Goal: Task Accomplishment & Management: Complete application form

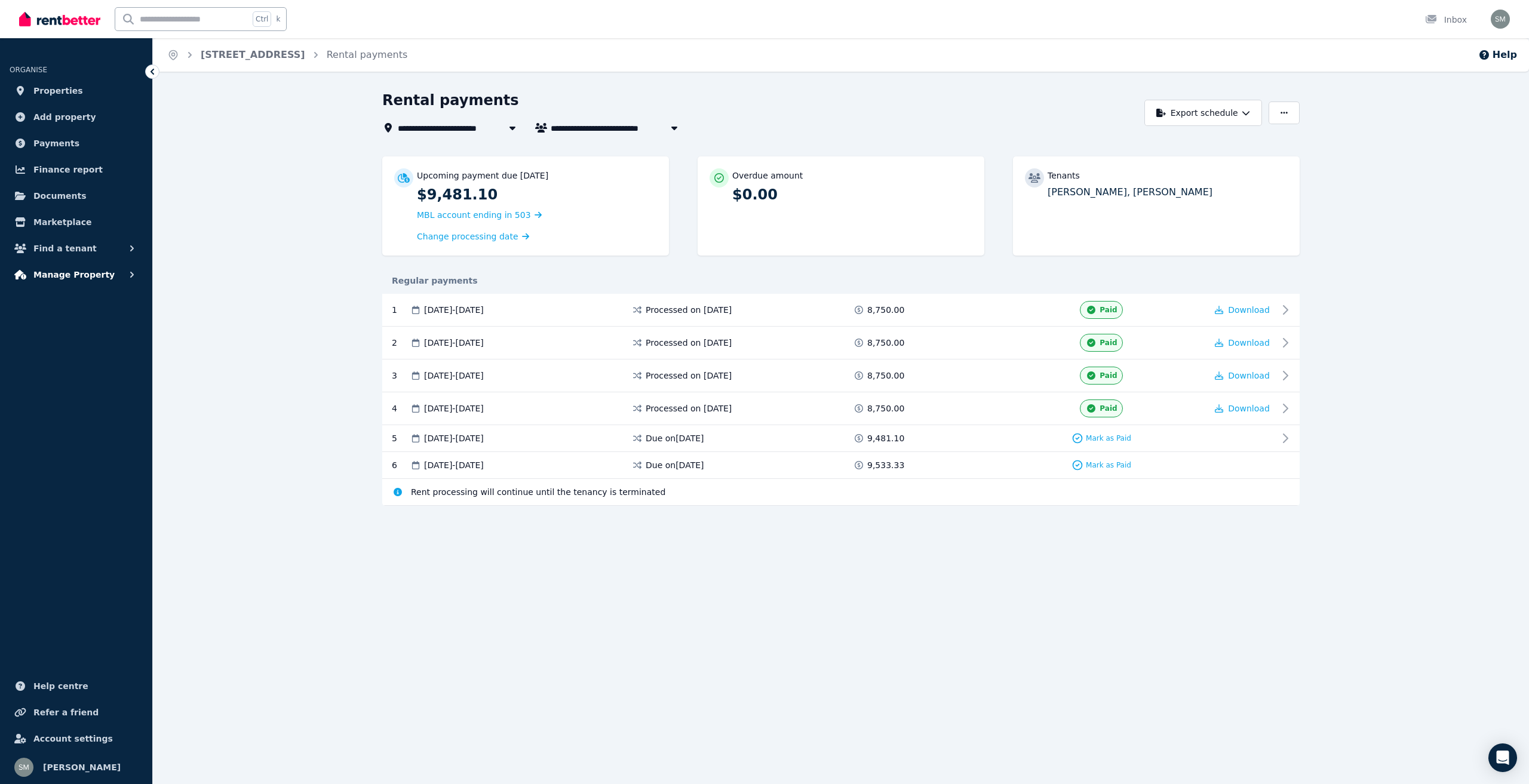
click at [132, 275] on icon "button" at bounding box center [132, 275] width 12 height 12
click at [83, 303] on span "Tenancies" at bounding box center [93, 301] width 80 height 14
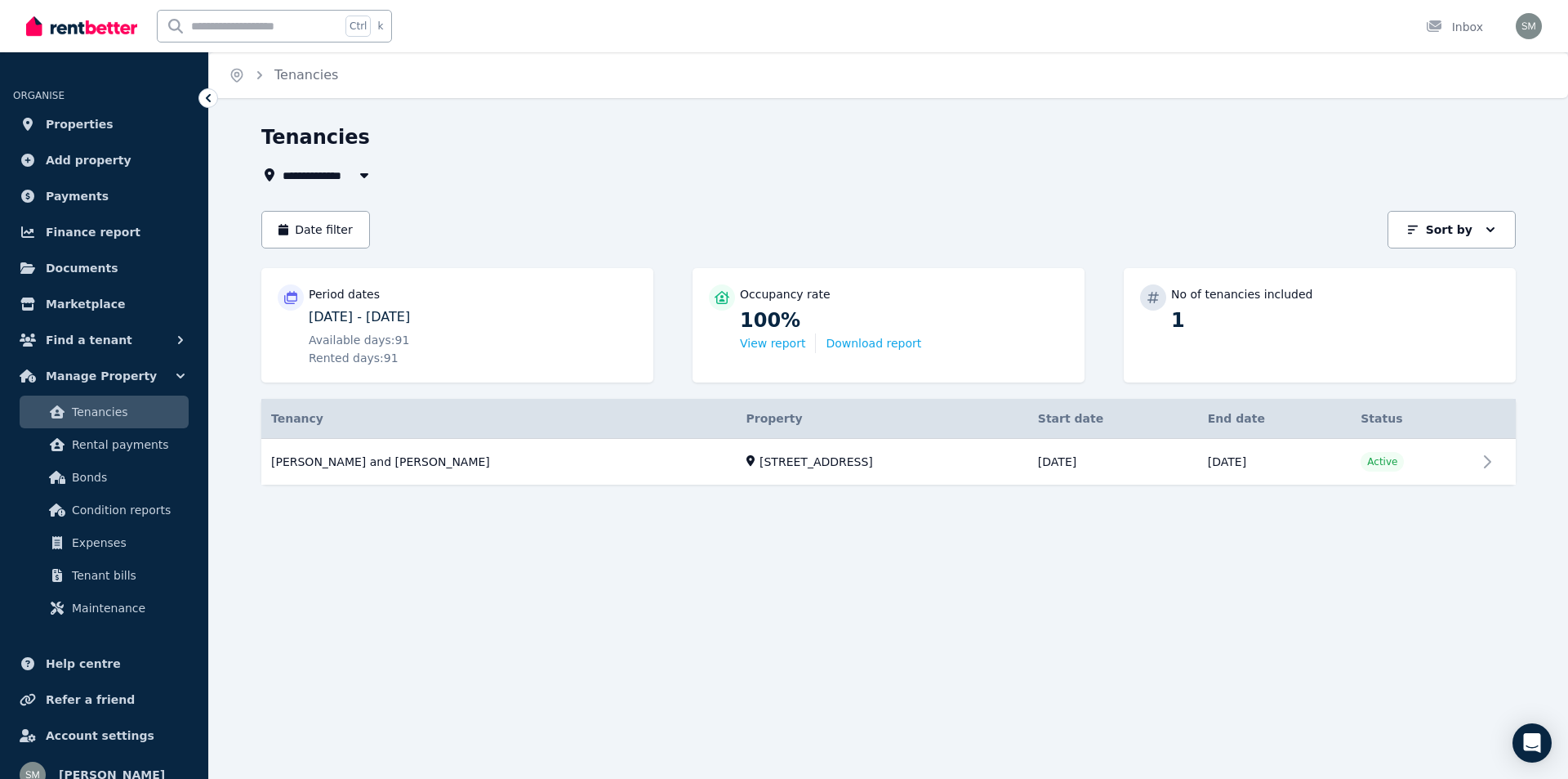
click at [291, 296] on icon at bounding box center [291, 298] width 13 height 13
click at [297, 228] on button "Date filter" at bounding box center [315, 230] width 108 height 37
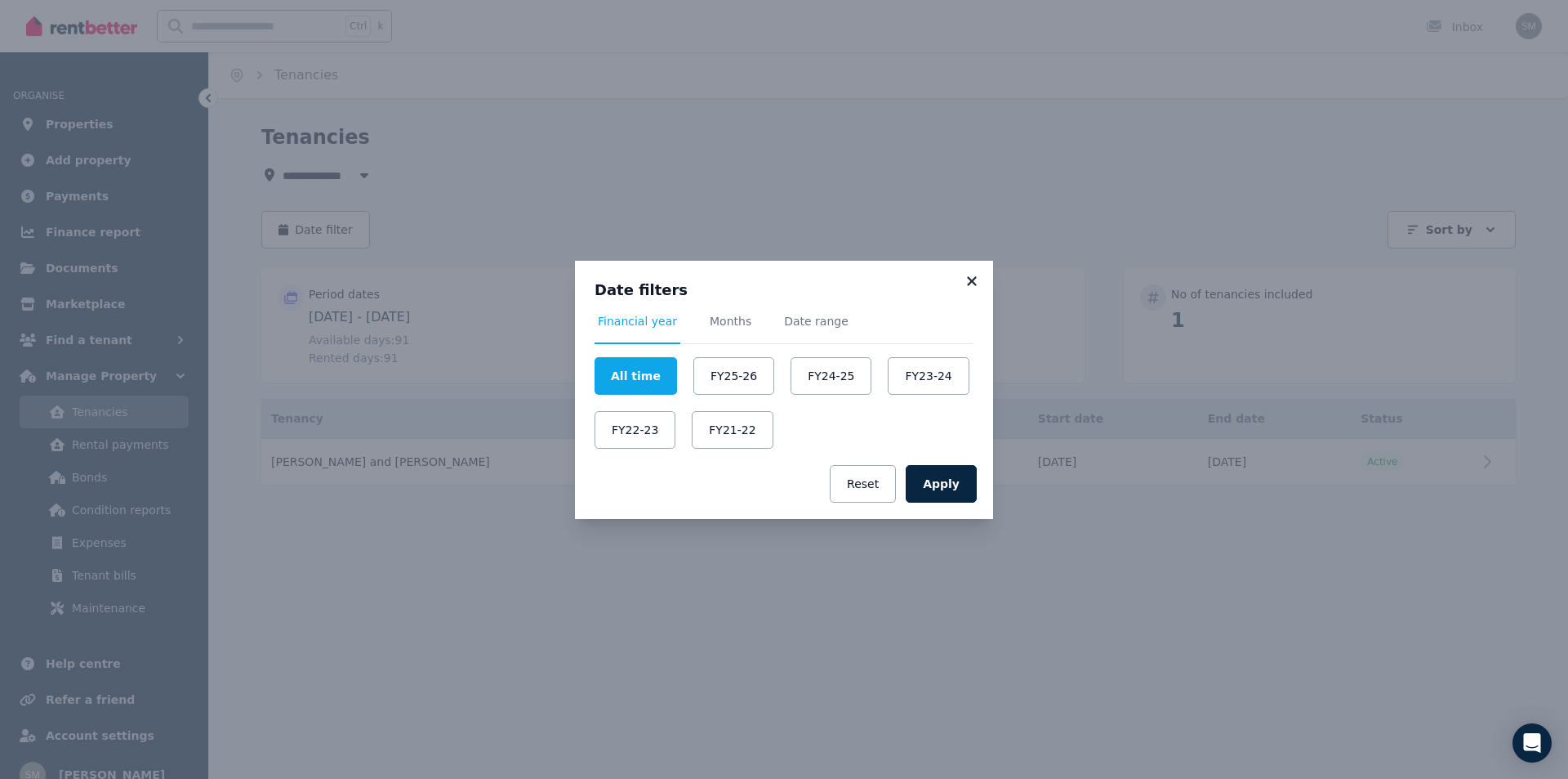
click at [973, 278] on icon at bounding box center [972, 281] width 17 height 15
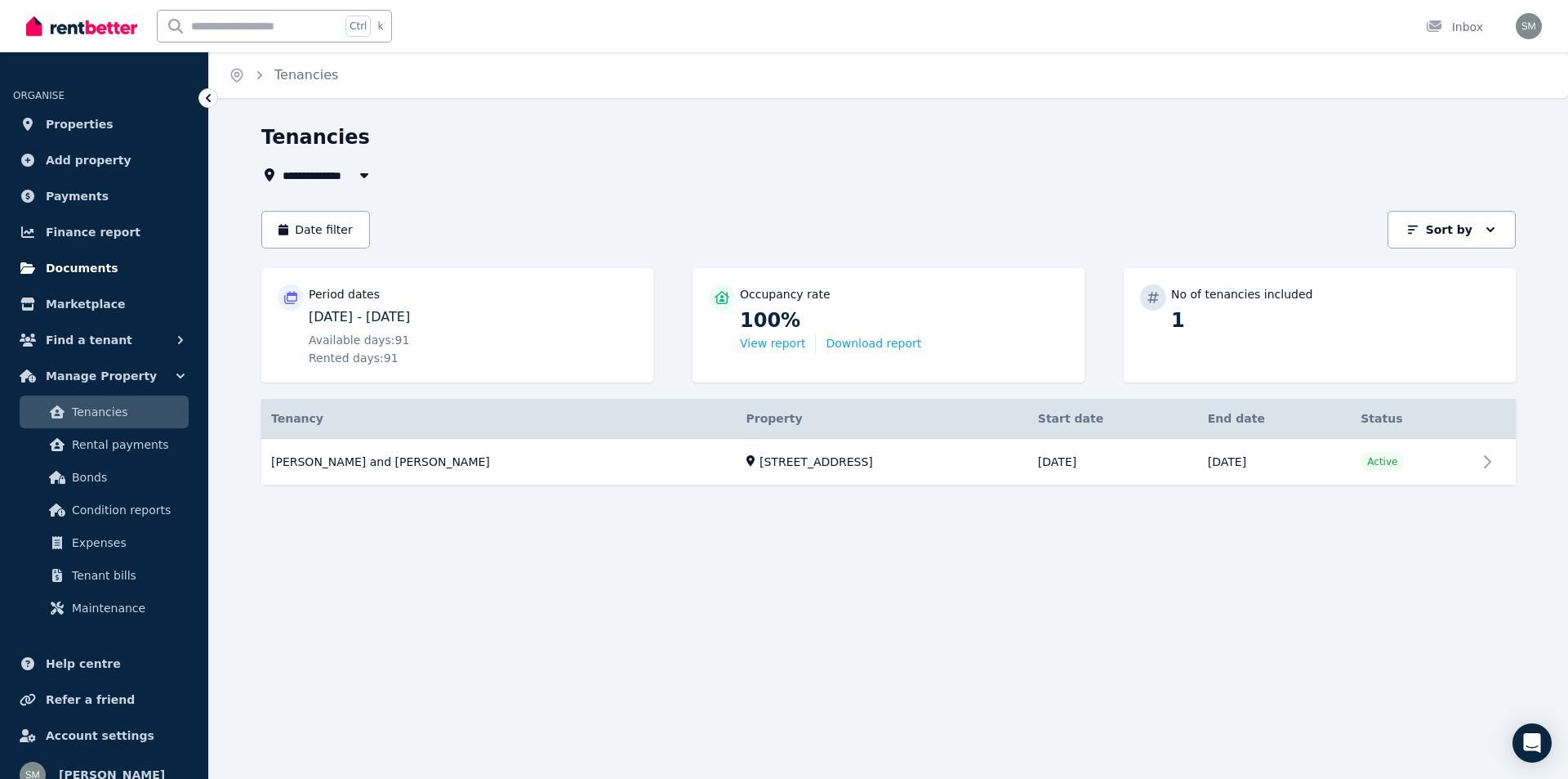
click at [105, 259] on link "Documents" at bounding box center [104, 268] width 182 height 33
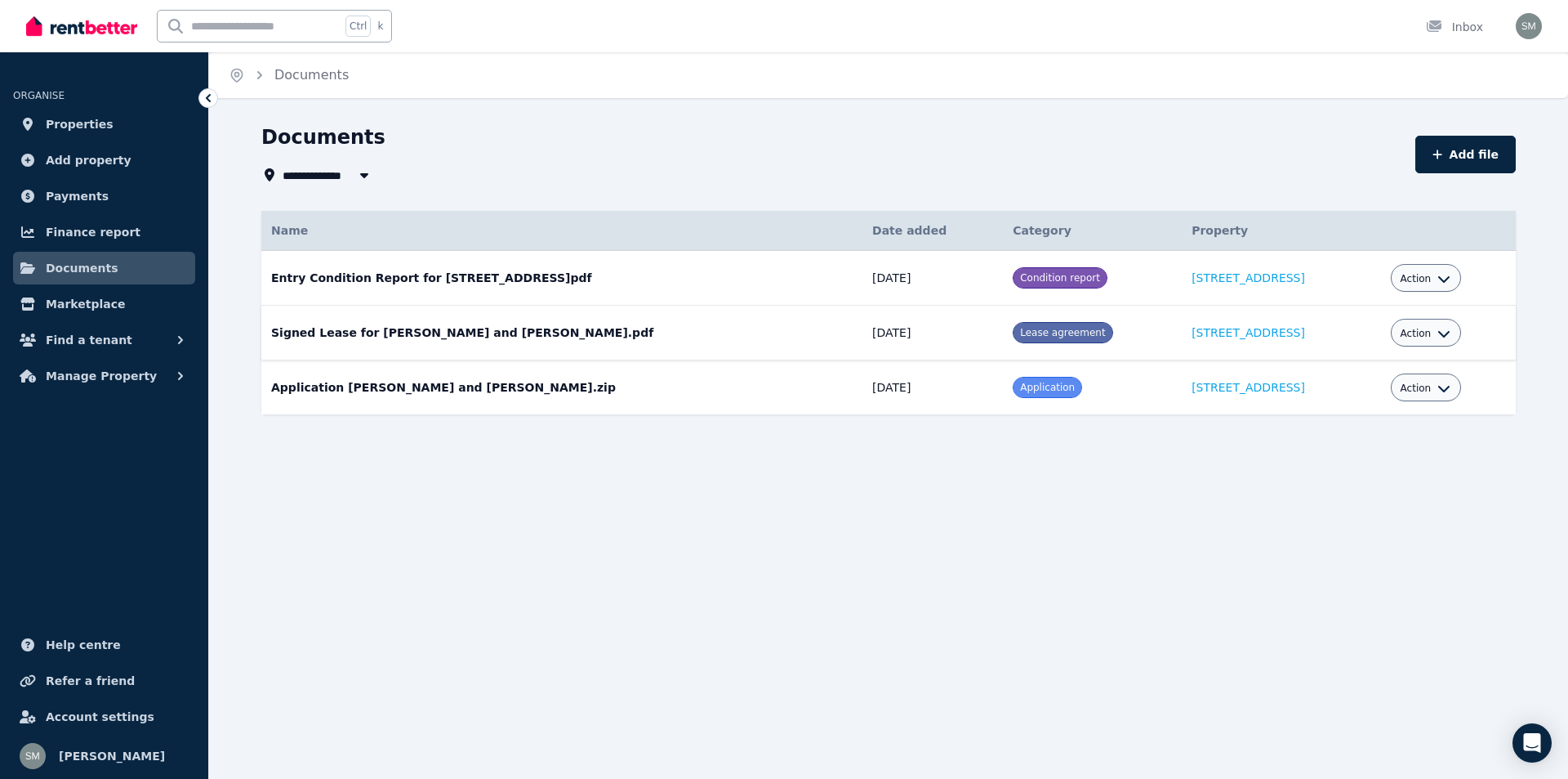
click at [1412, 328] on span "Action" at bounding box center [1416, 333] width 31 height 13
click at [95, 343] on span "Find a tenant" at bounding box center [89, 340] width 87 height 20
click at [105, 509] on span "Manage Property" at bounding box center [101, 509] width 111 height 20
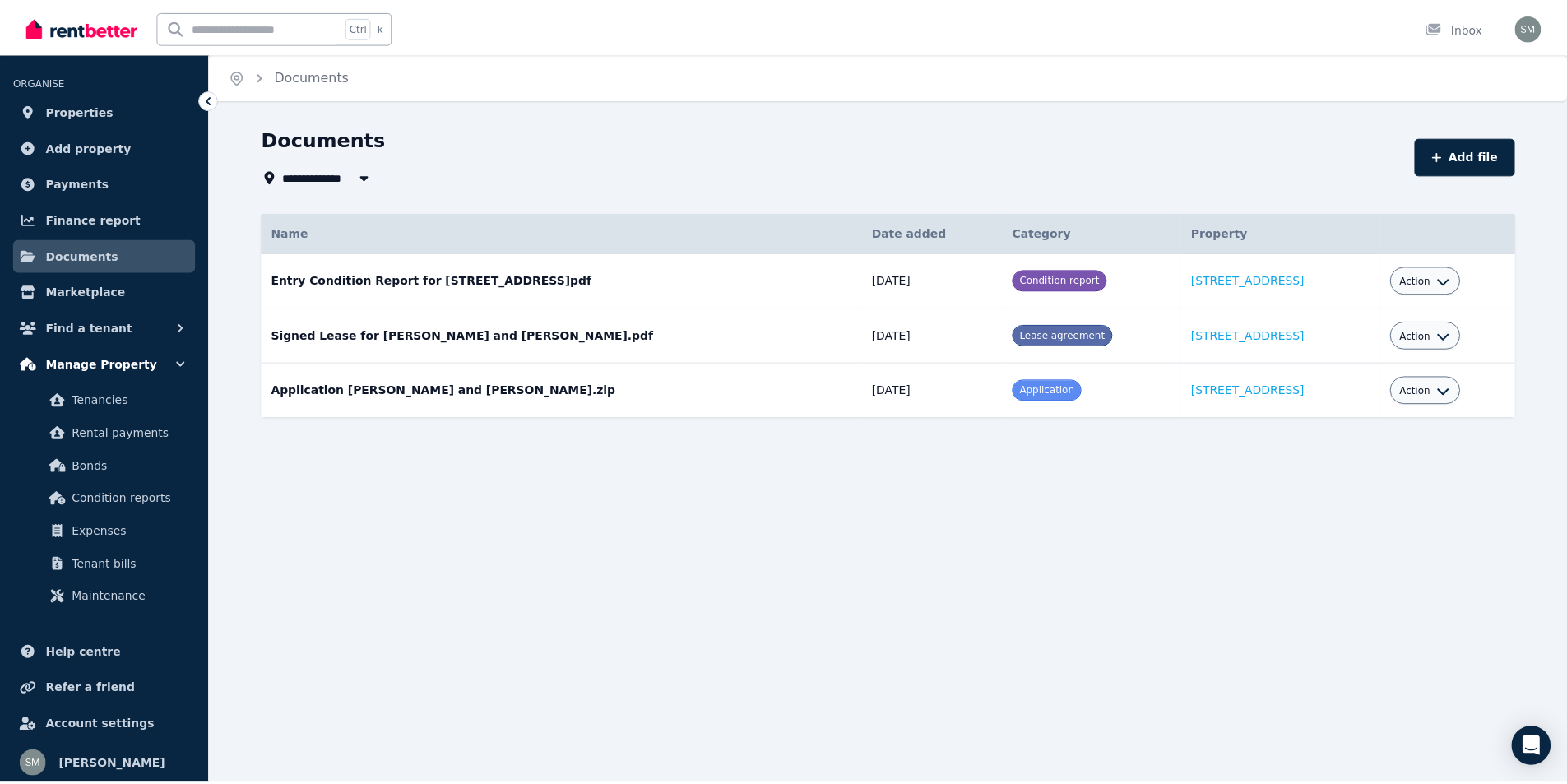
scroll to position [19, 0]
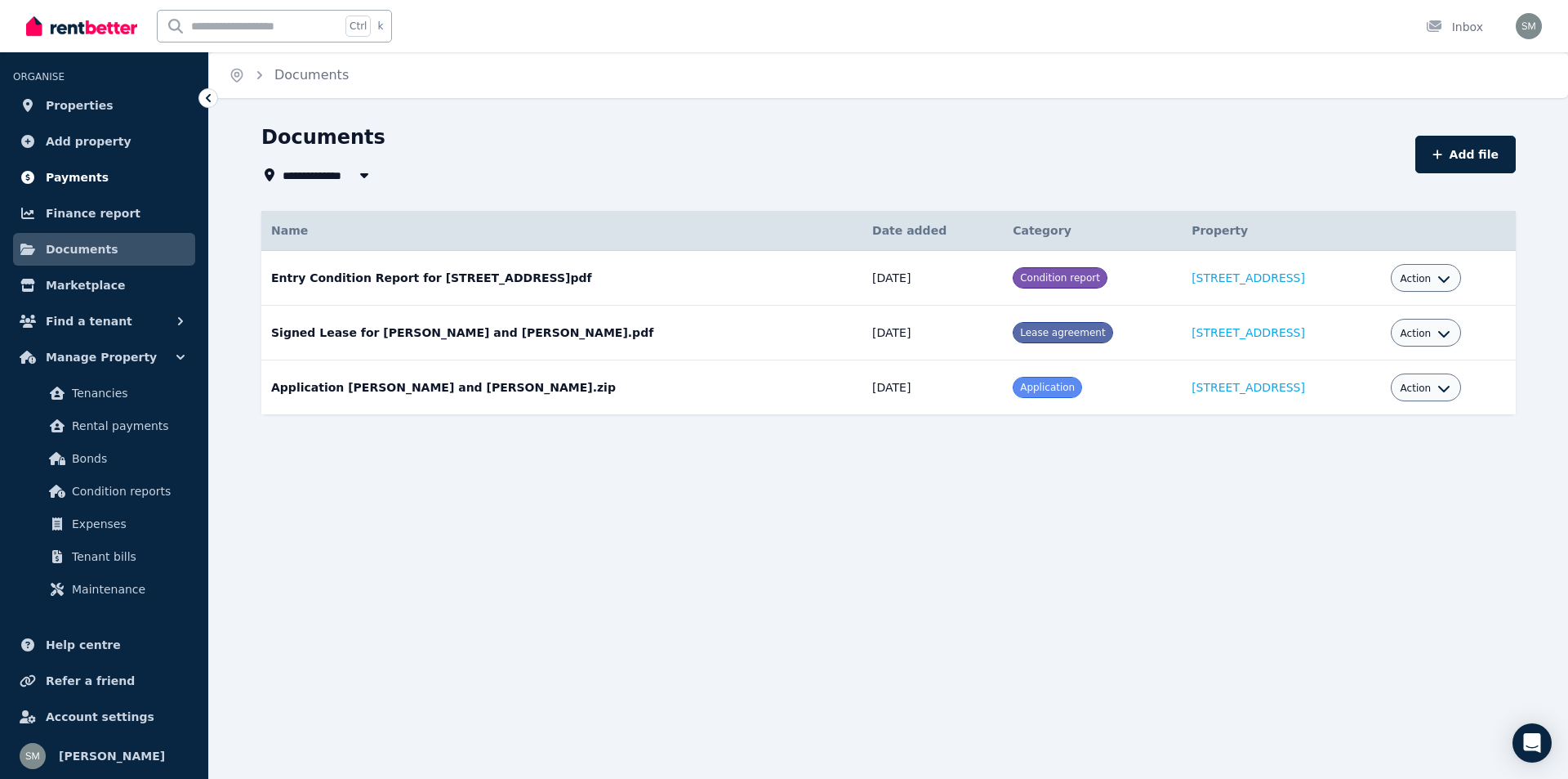
click at [72, 180] on span "Payments" at bounding box center [76, 177] width 62 height 20
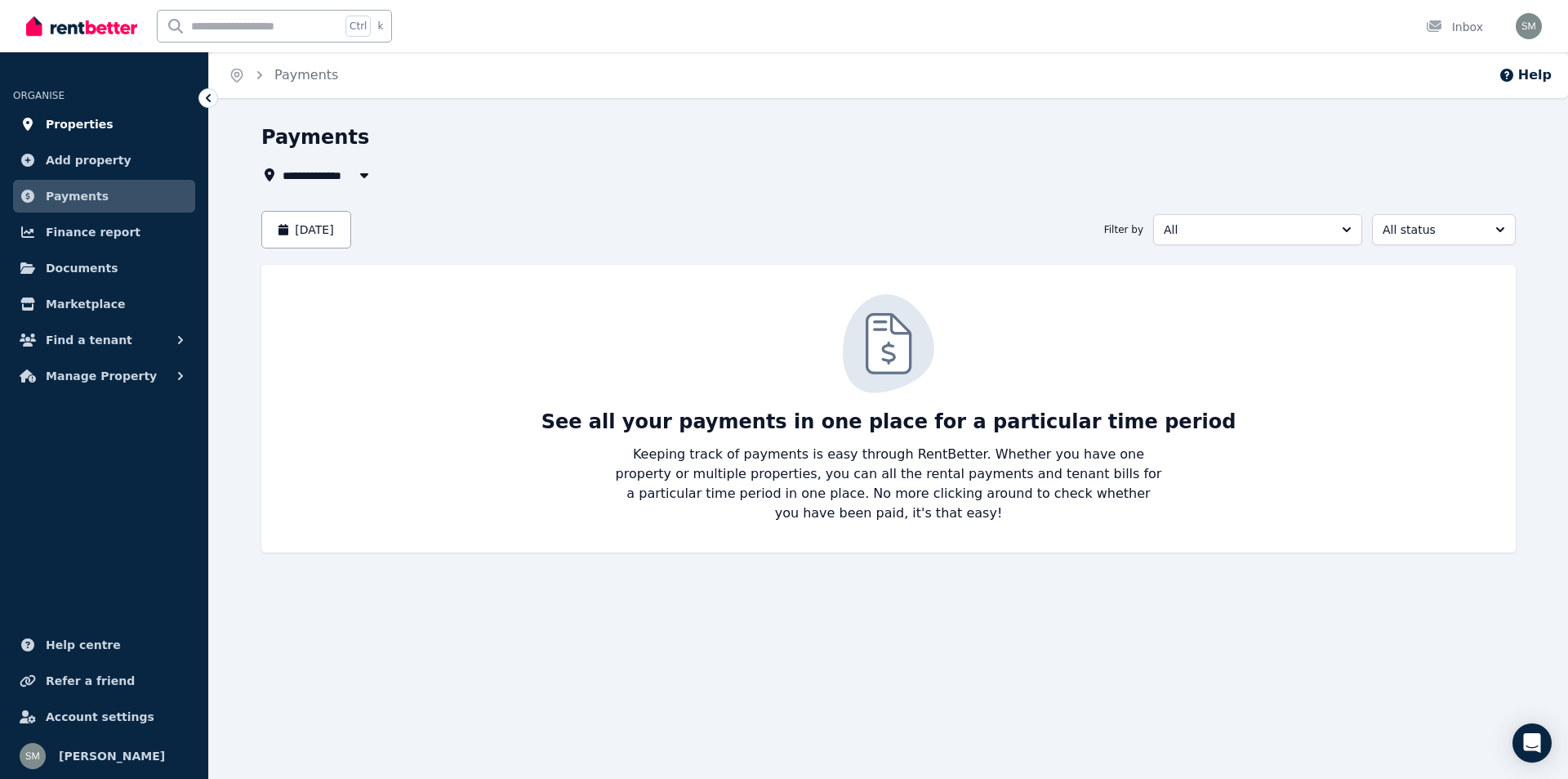
click at [80, 127] on span "Properties" at bounding box center [79, 124] width 68 height 20
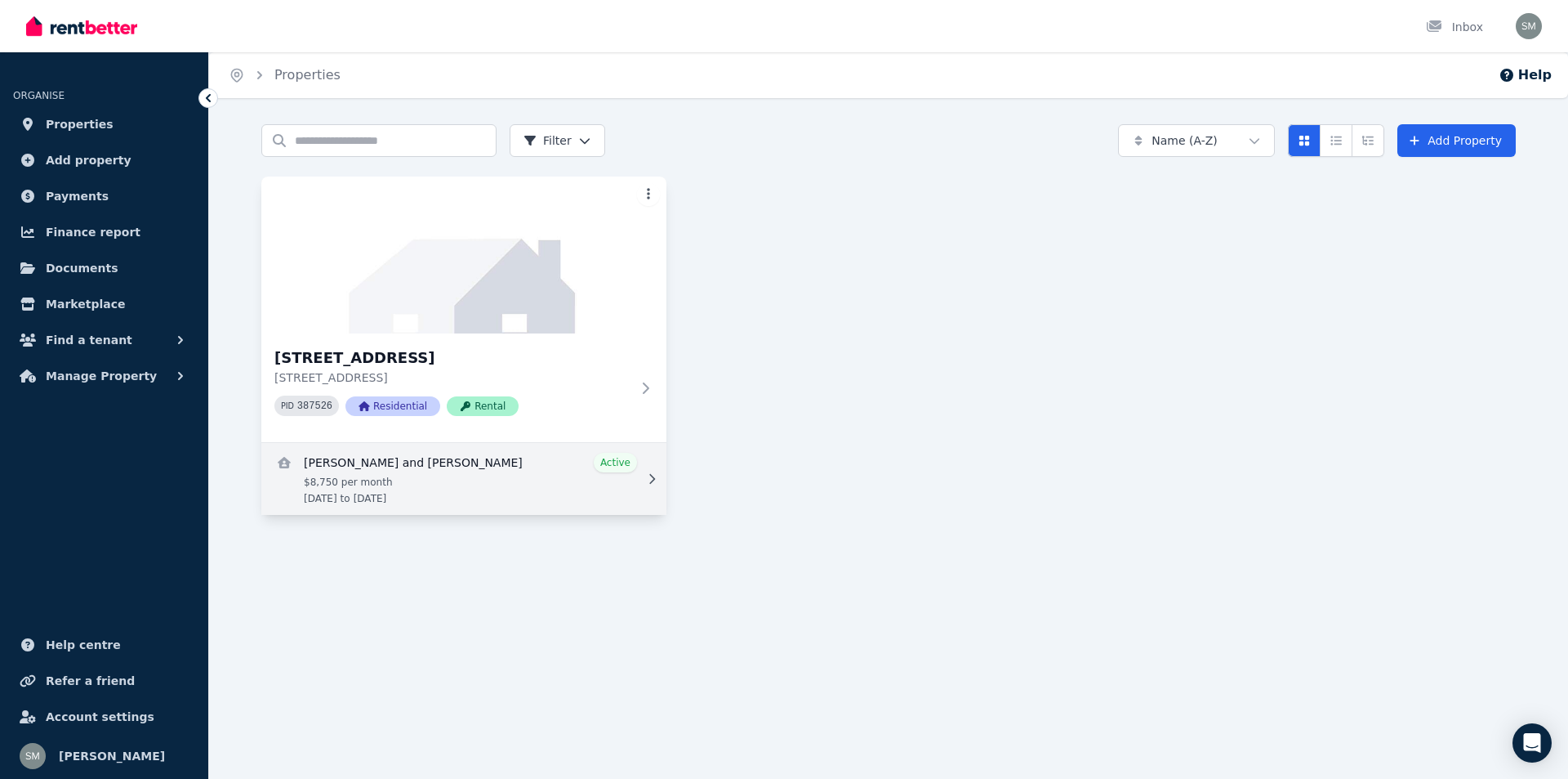
click at [369, 469] on link "View details for Alice Bowen and Lucas Alvarez" at bounding box center [464, 479] width 405 height 72
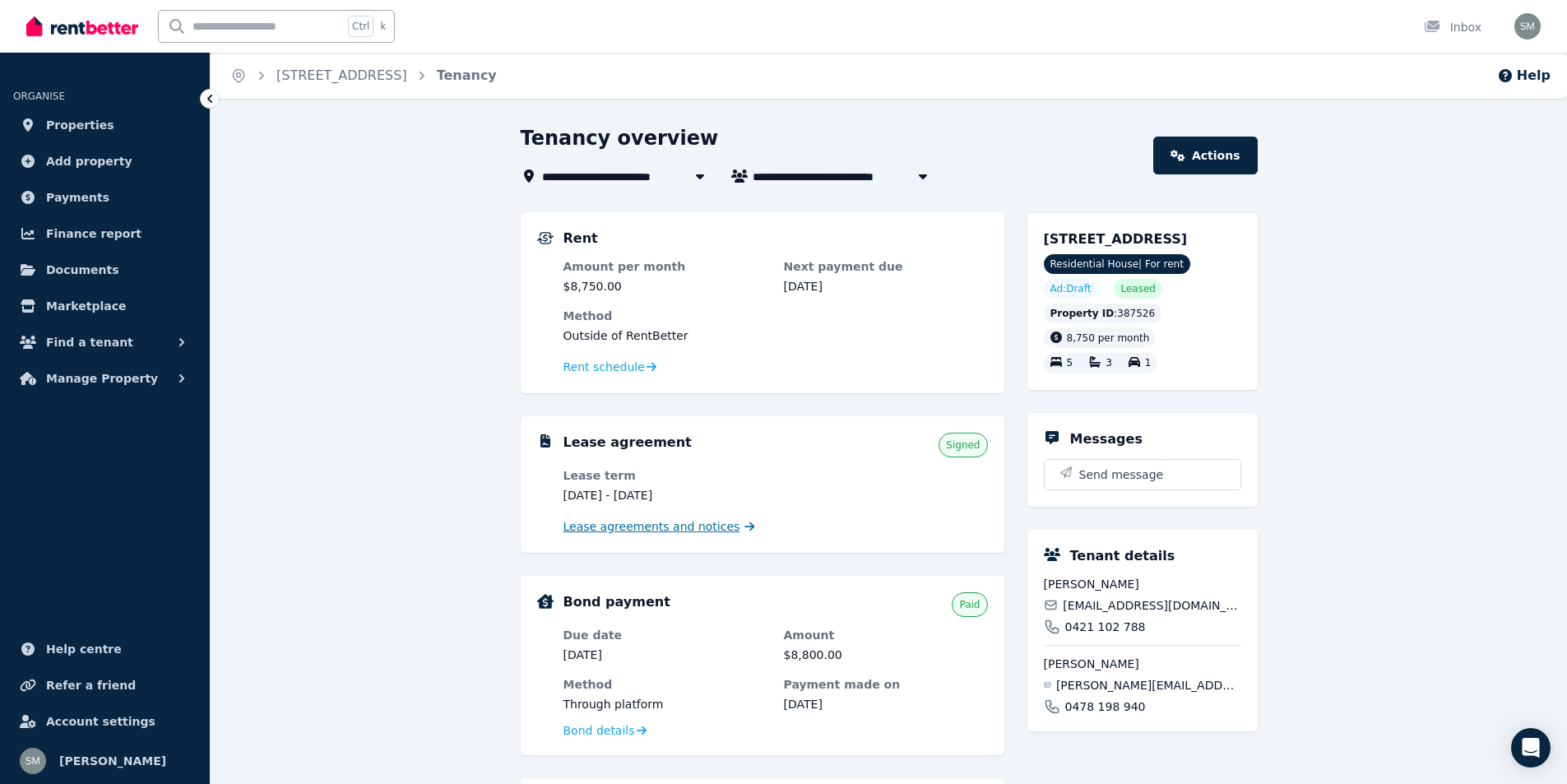
click at [639, 531] on span "Lease agreements and notices" at bounding box center [652, 527] width 177 height 17
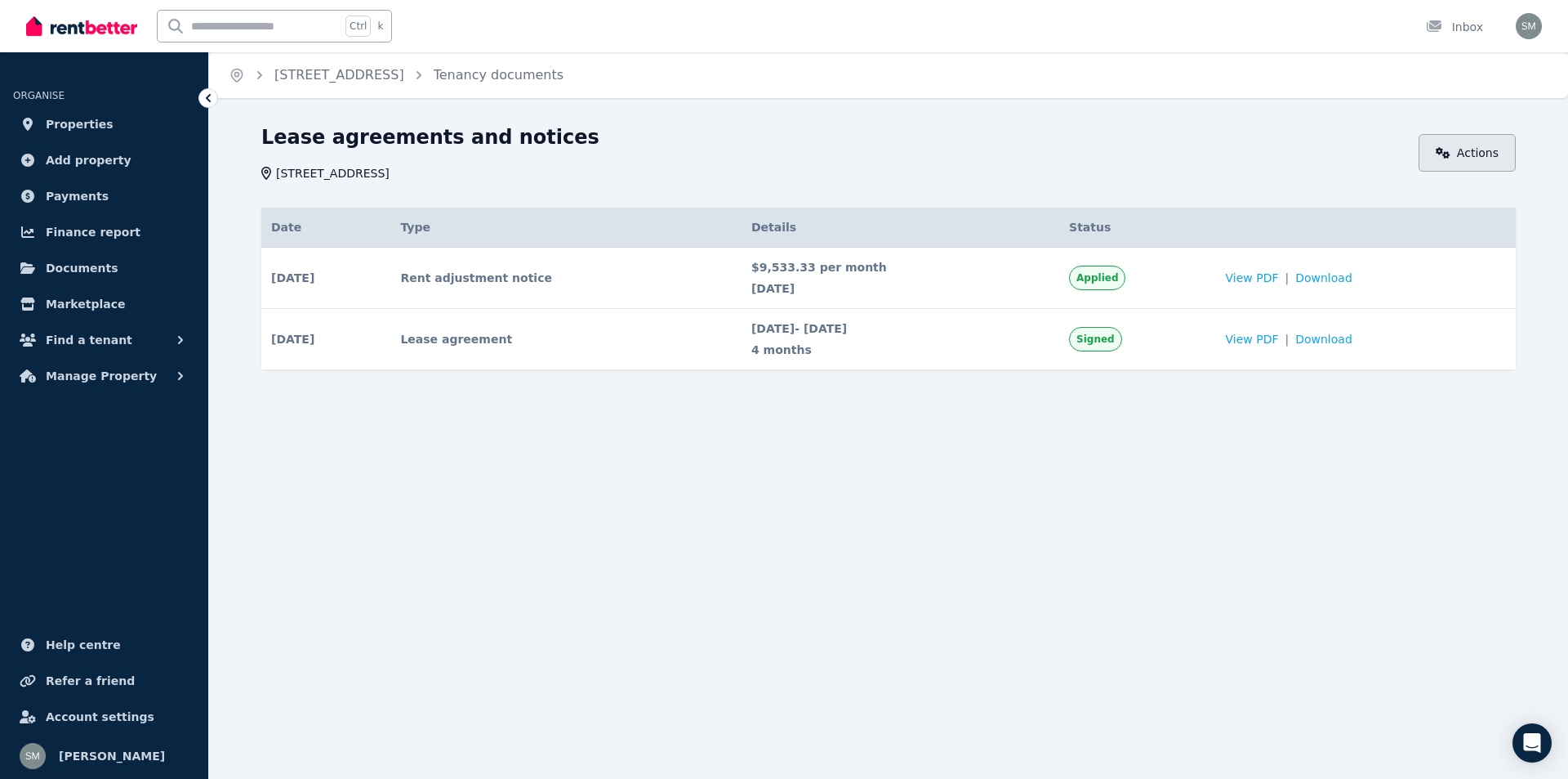
click at [1492, 157] on link "Actions" at bounding box center [1467, 153] width 97 height 37
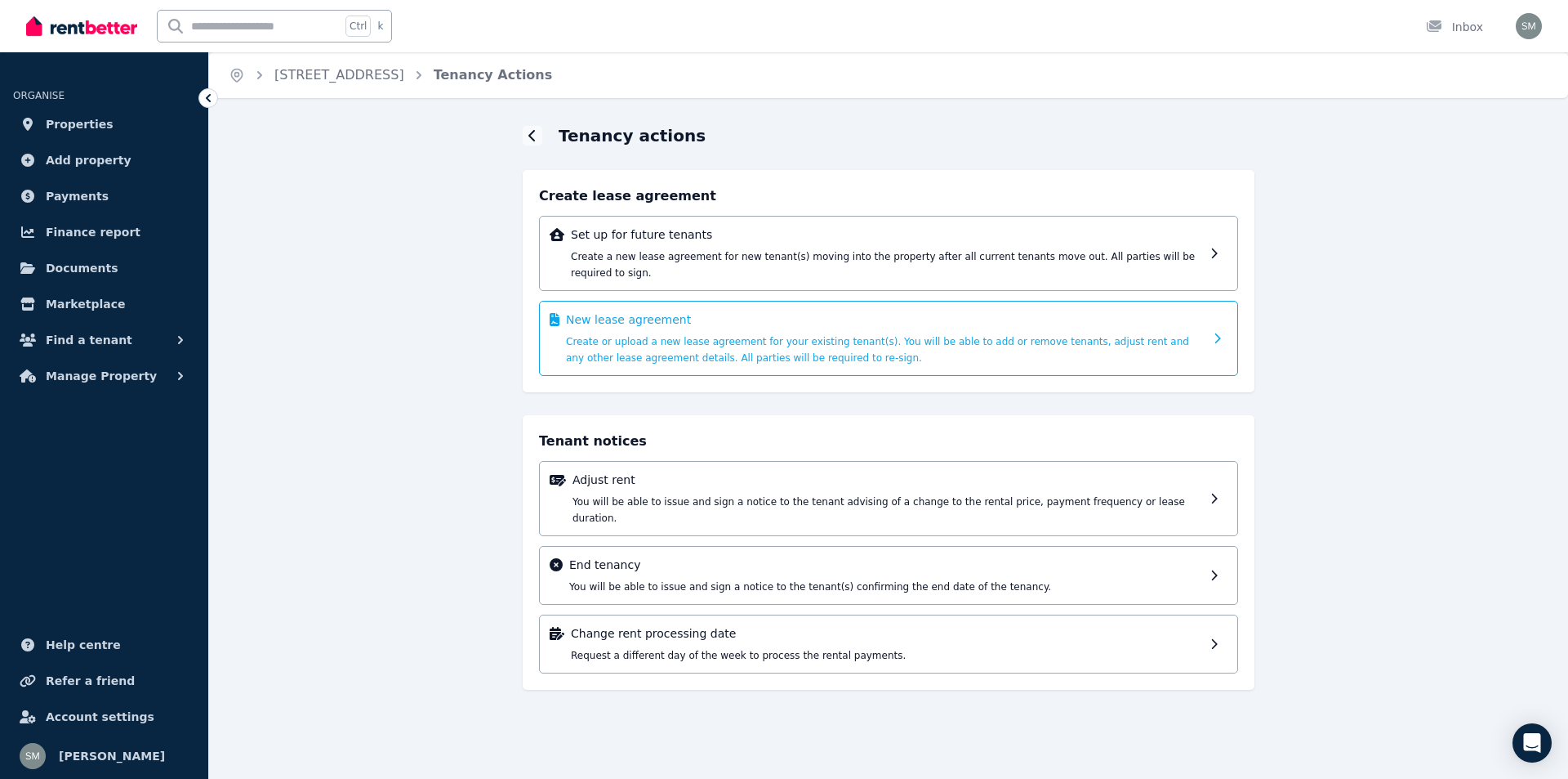
click at [731, 336] on span "Create or upload a new lease agreement for your existing tenant(s). You will be…" at bounding box center [878, 350] width 623 height 28
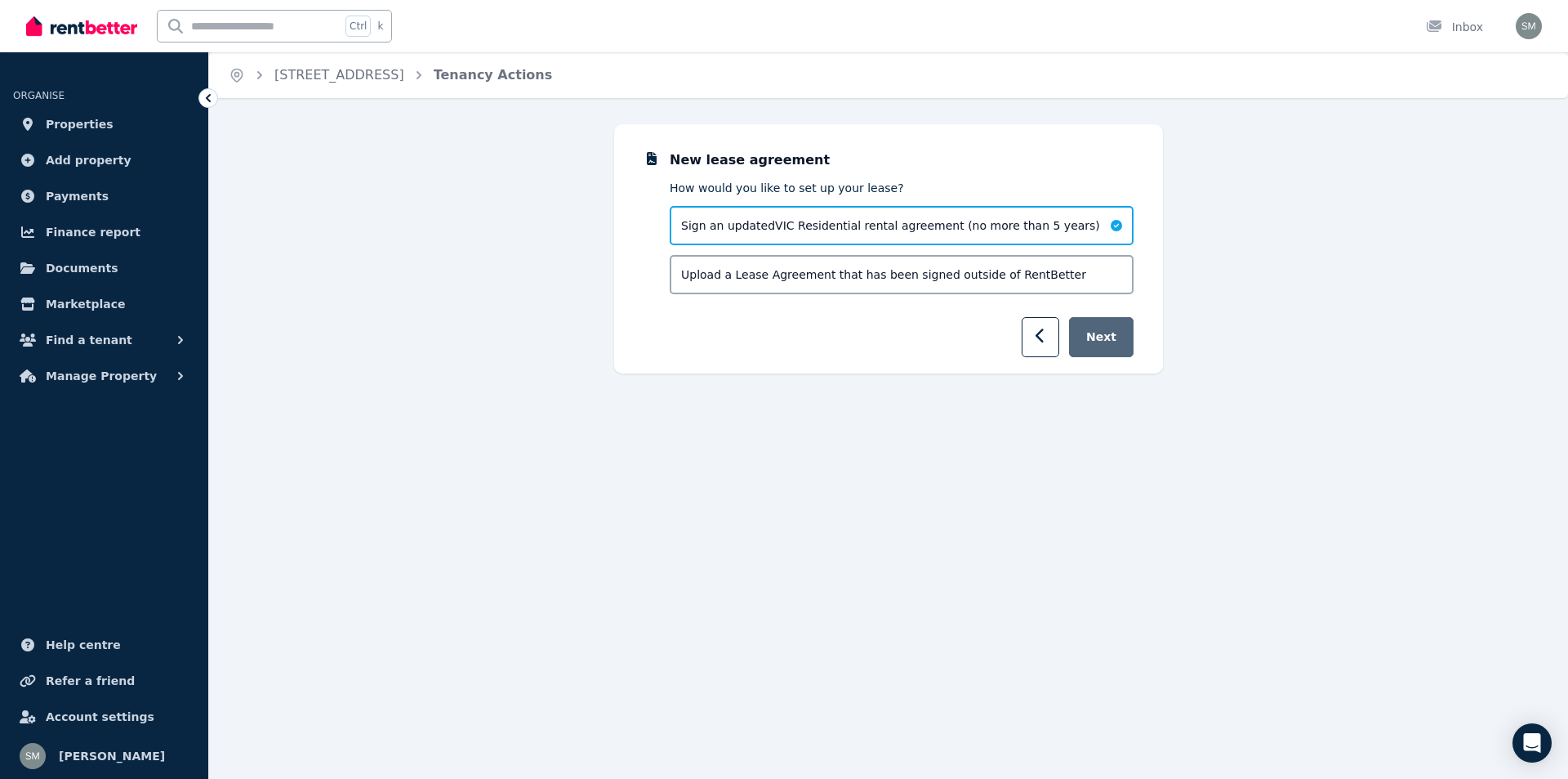
click at [1107, 339] on button "Next" at bounding box center [1101, 337] width 64 height 40
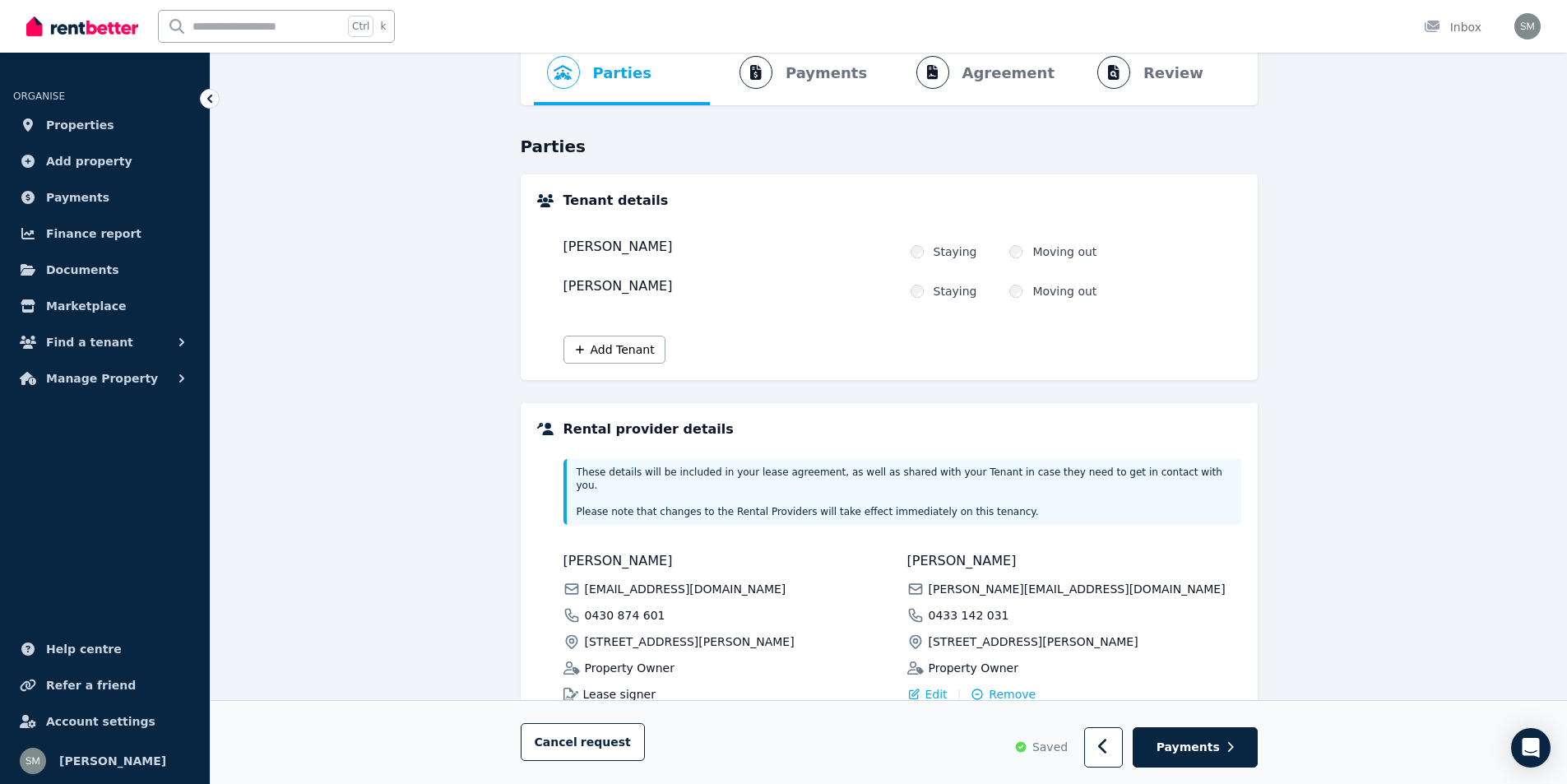
scroll to position [228, 0]
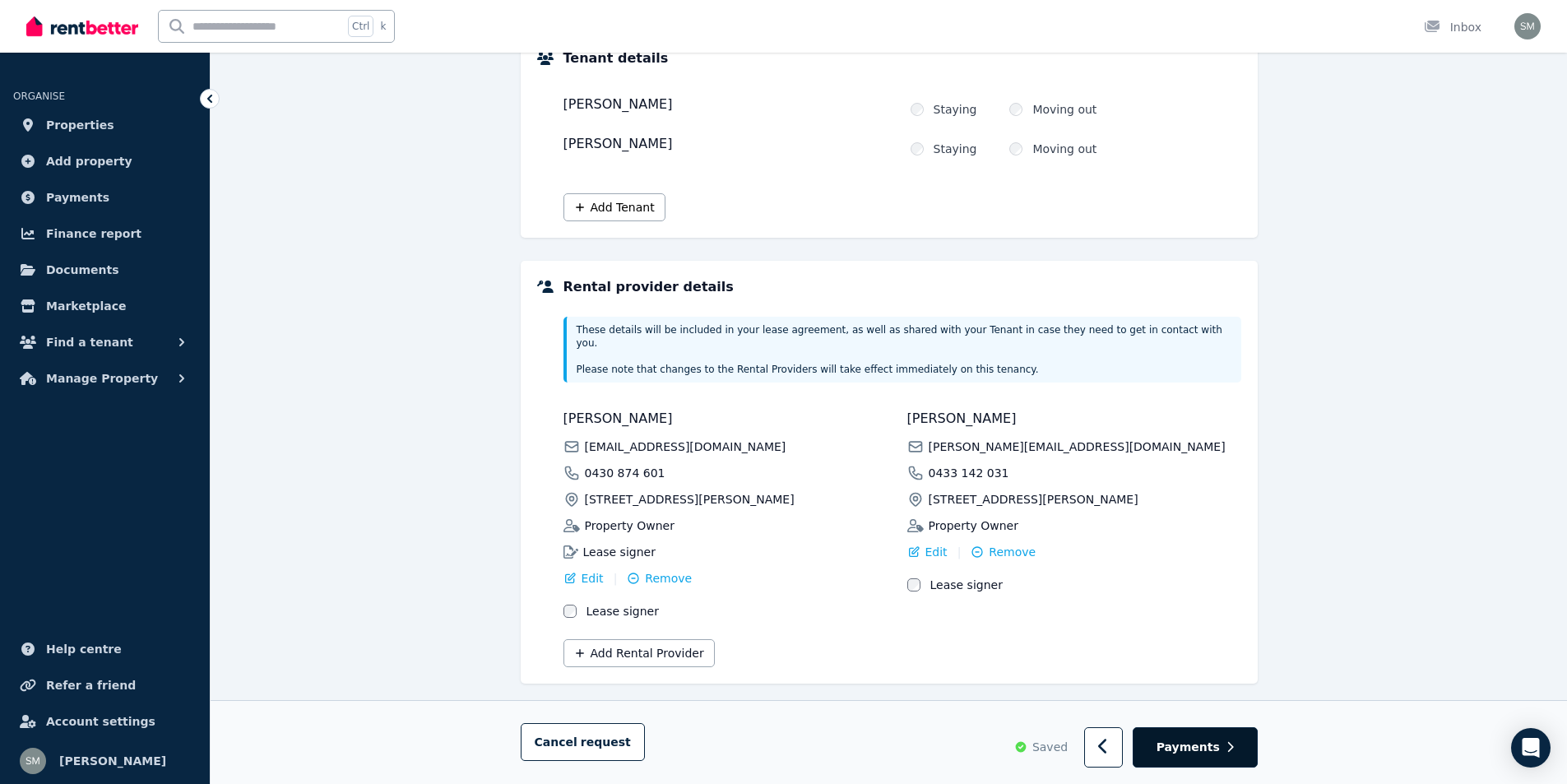
click at [1190, 746] on span "Payments" at bounding box center [1187, 747] width 63 height 17
select select "**********"
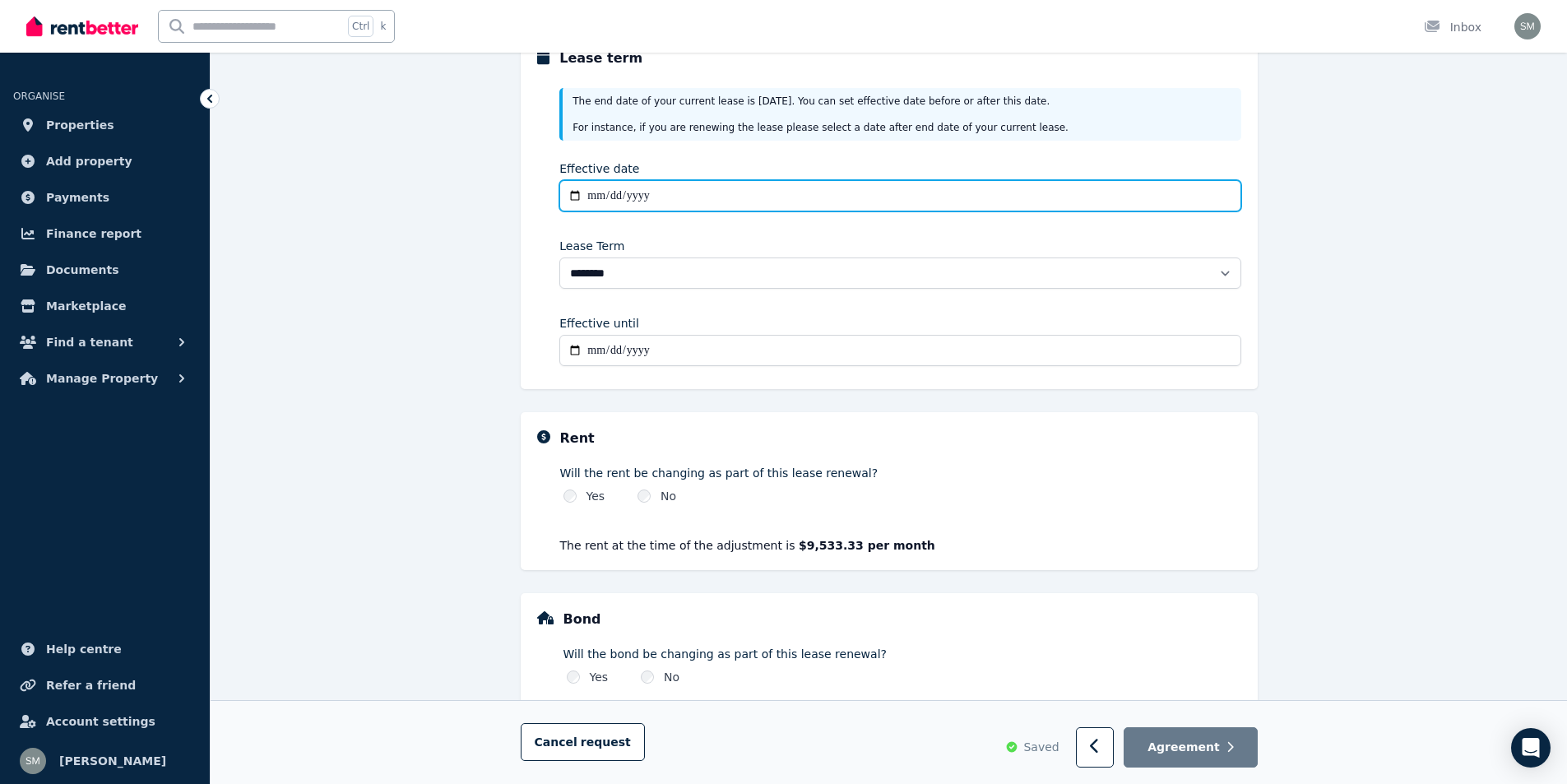
click at [634, 201] on input "Effective date" at bounding box center [900, 195] width 681 height 31
click at [583, 195] on input "Effective date" at bounding box center [900, 195] width 681 height 31
click at [593, 197] on input "Effective date" at bounding box center [900, 195] width 681 height 31
type input "**********"
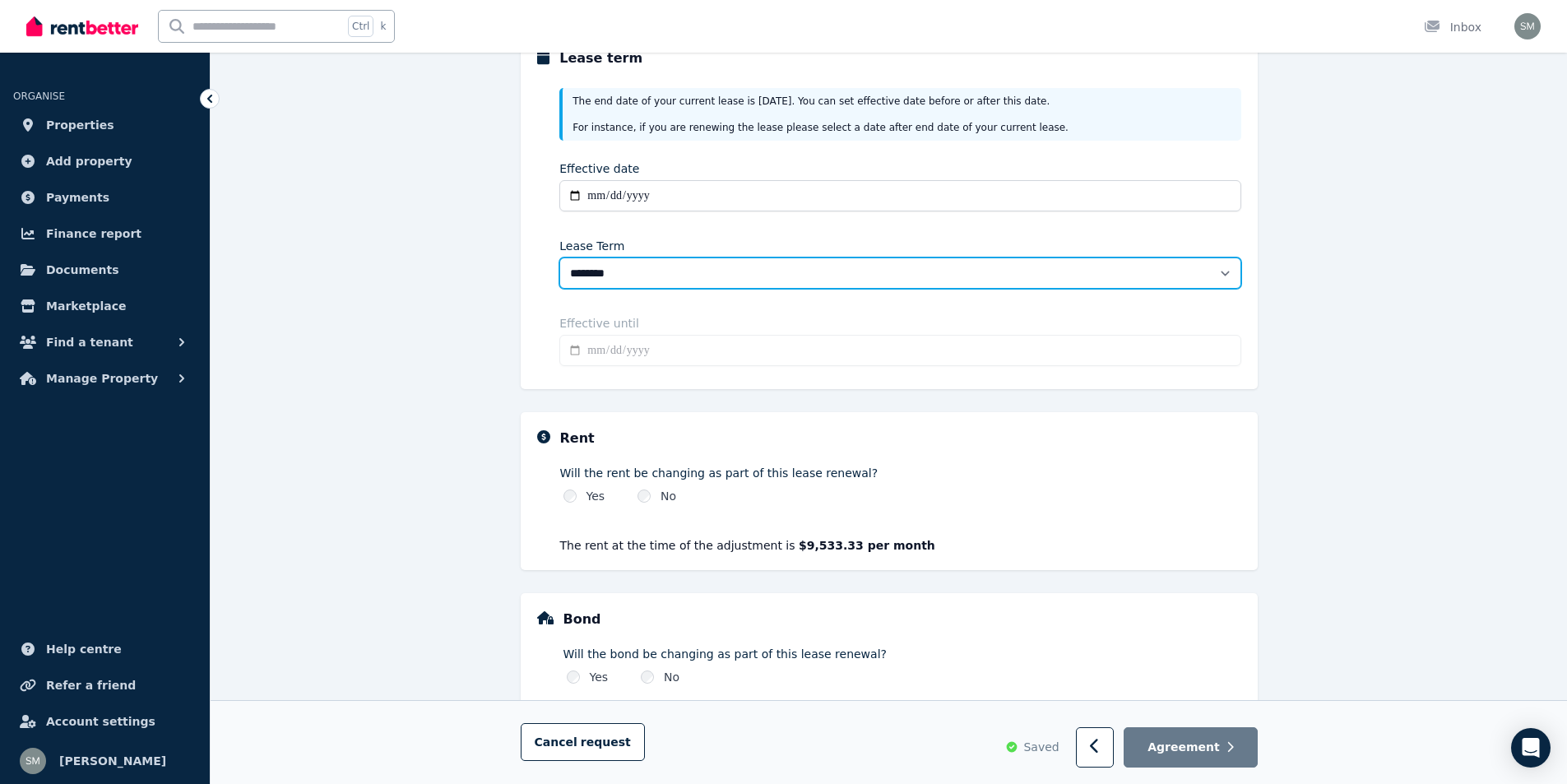
click at [656, 279] on select "******** ******** ********* ******* ******* ******* ******* ***** ********" at bounding box center [900, 272] width 681 height 31
click at [560, 257] on select "******** ******** ********* ******* ******* ******* ******* ***** ********" at bounding box center [900, 272] width 681 height 31
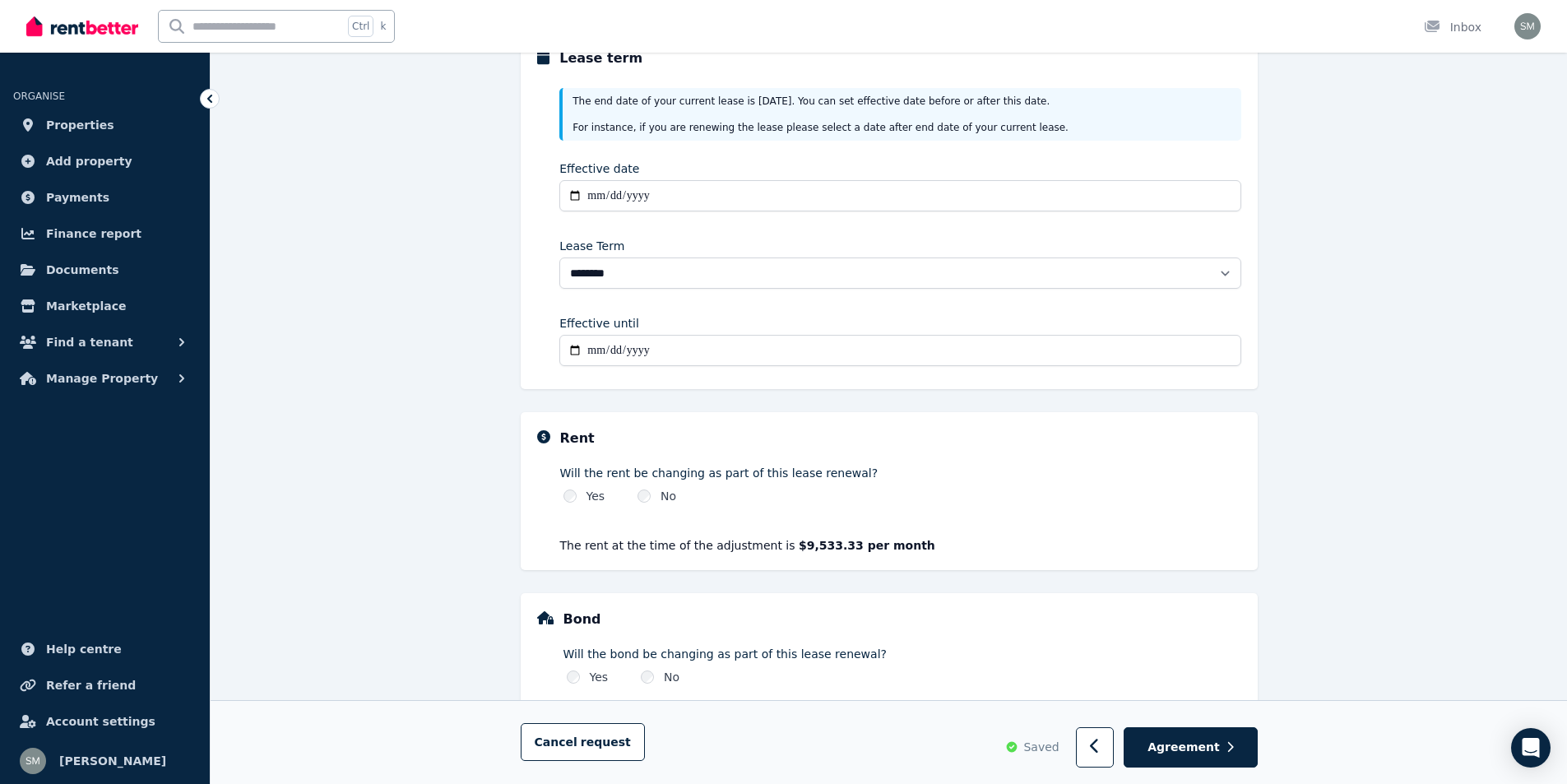
click at [666, 350] on input "**********" at bounding box center [900, 349] width 681 height 31
click at [613, 349] on input "**********" at bounding box center [900, 349] width 681 height 31
type input "**********"
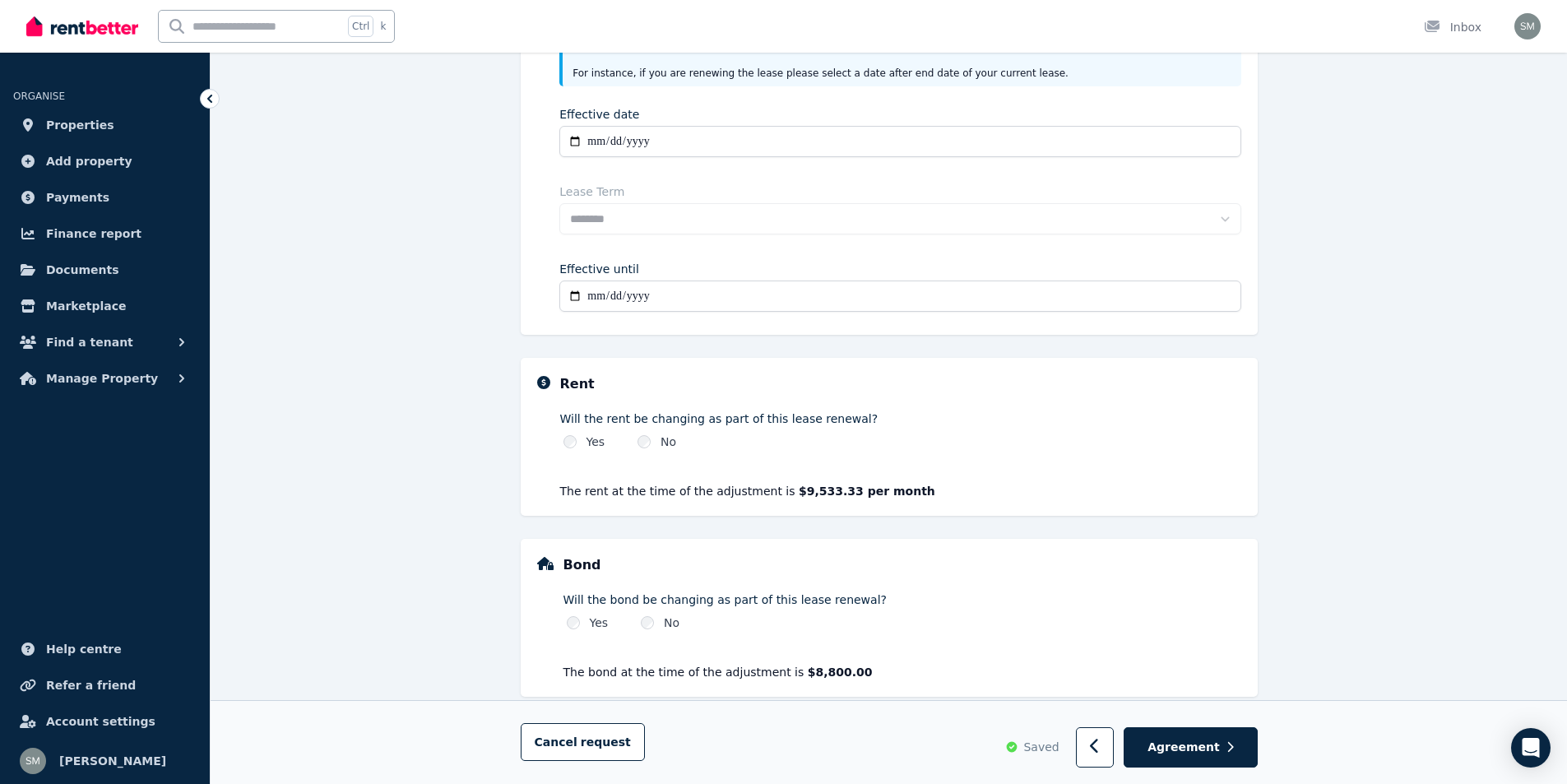
scroll to position [308, 0]
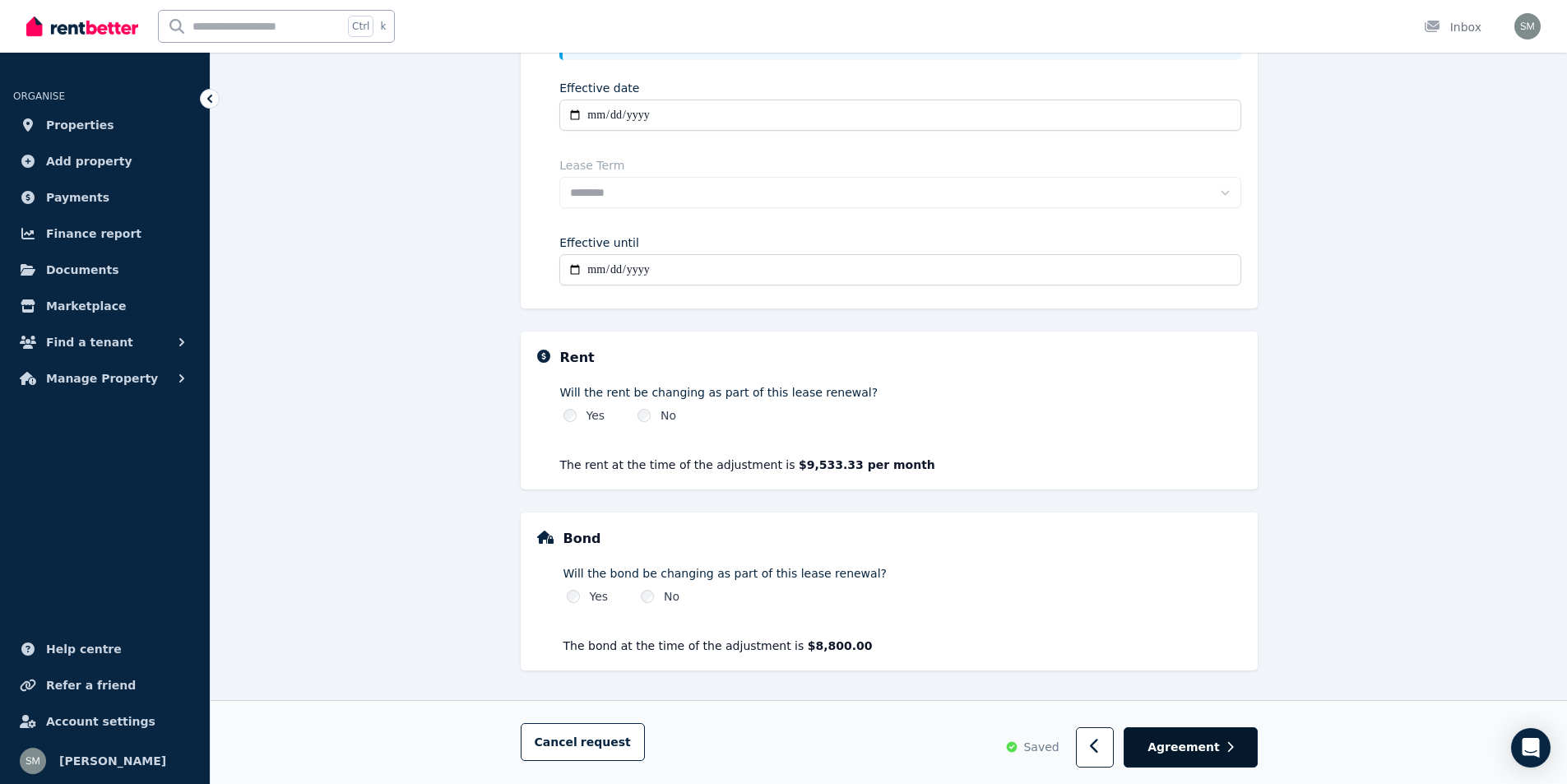
click at [1210, 751] on span "Agreement" at bounding box center [1184, 746] width 72 height 17
select select "**********"
click at [1217, 748] on span "Agreement" at bounding box center [1184, 746] width 72 height 17
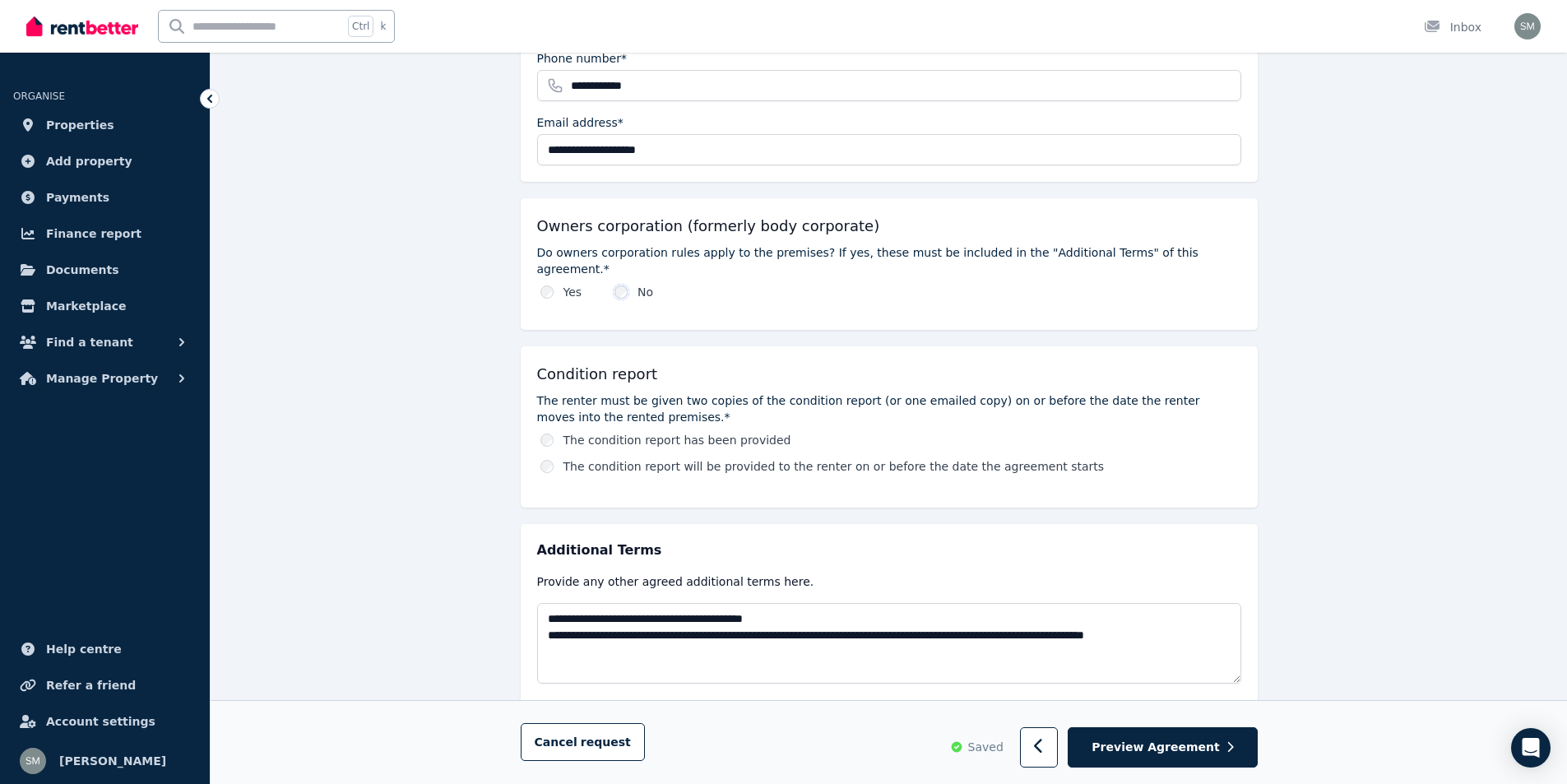
scroll to position [740, 0]
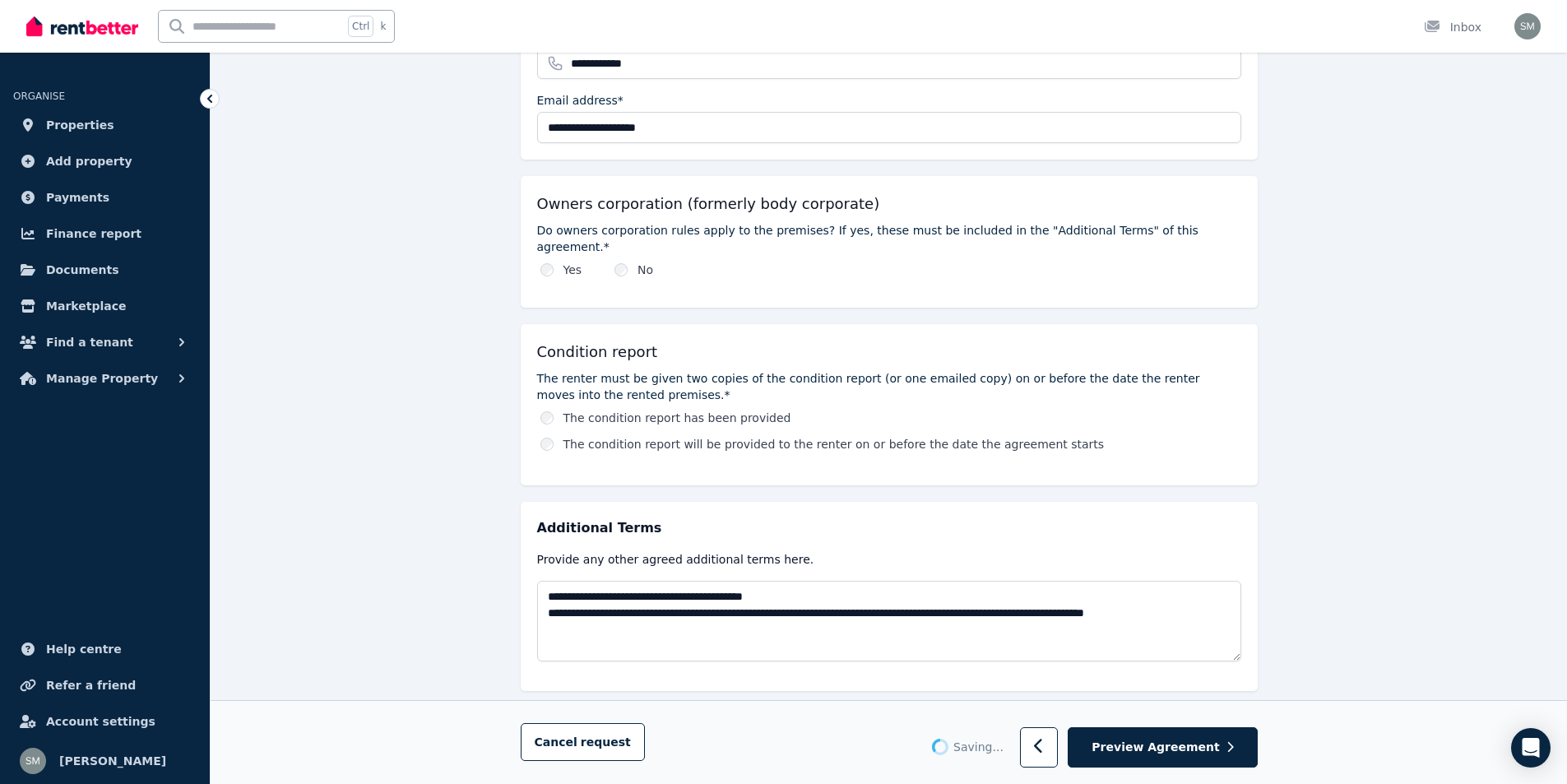
click at [669, 409] on label "The condition report has been provided" at bounding box center [677, 418] width 228 height 17
click at [1152, 758] on button "Preview Agreement" at bounding box center [1162, 747] width 189 height 40
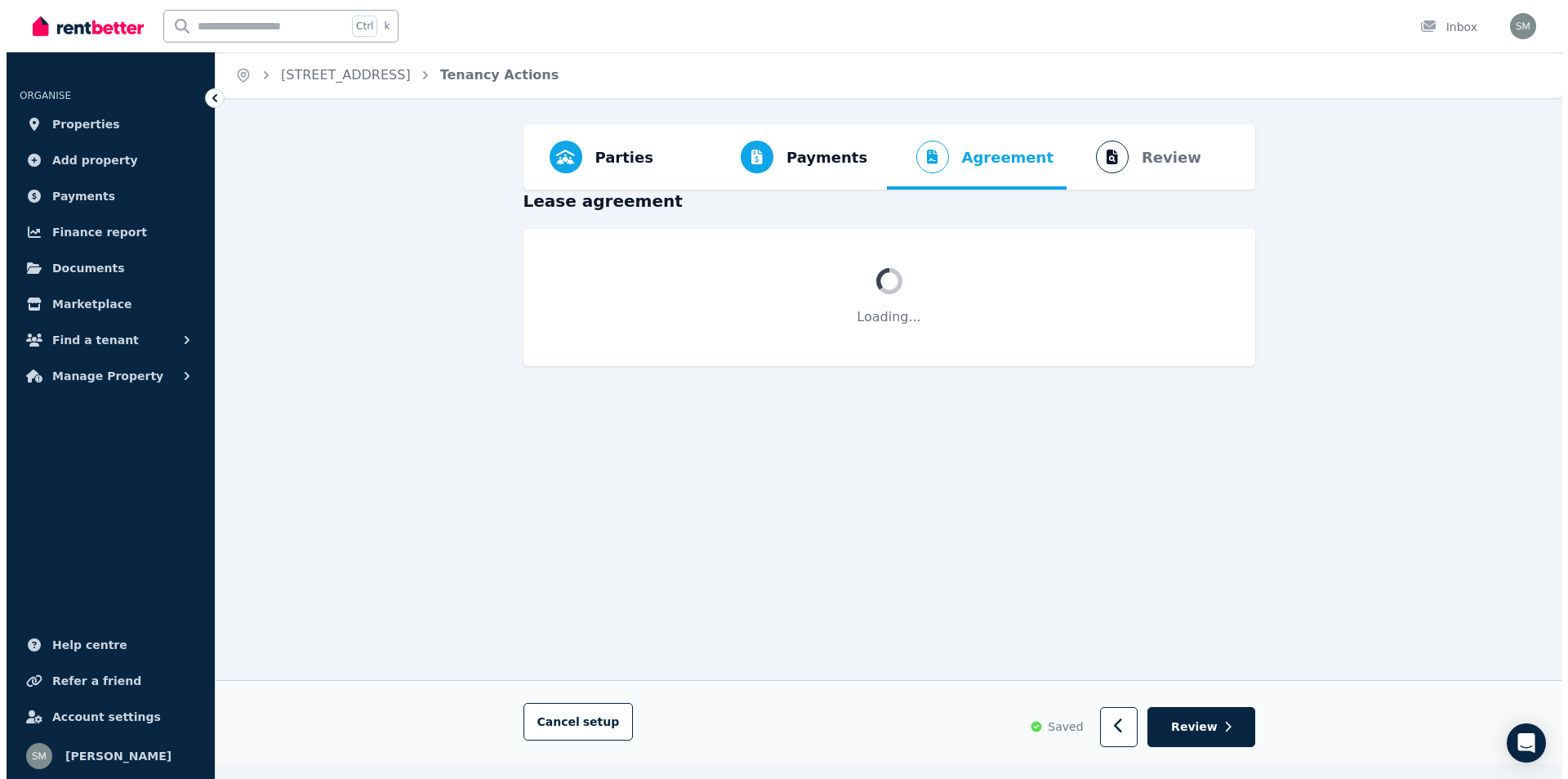
scroll to position [0, 0]
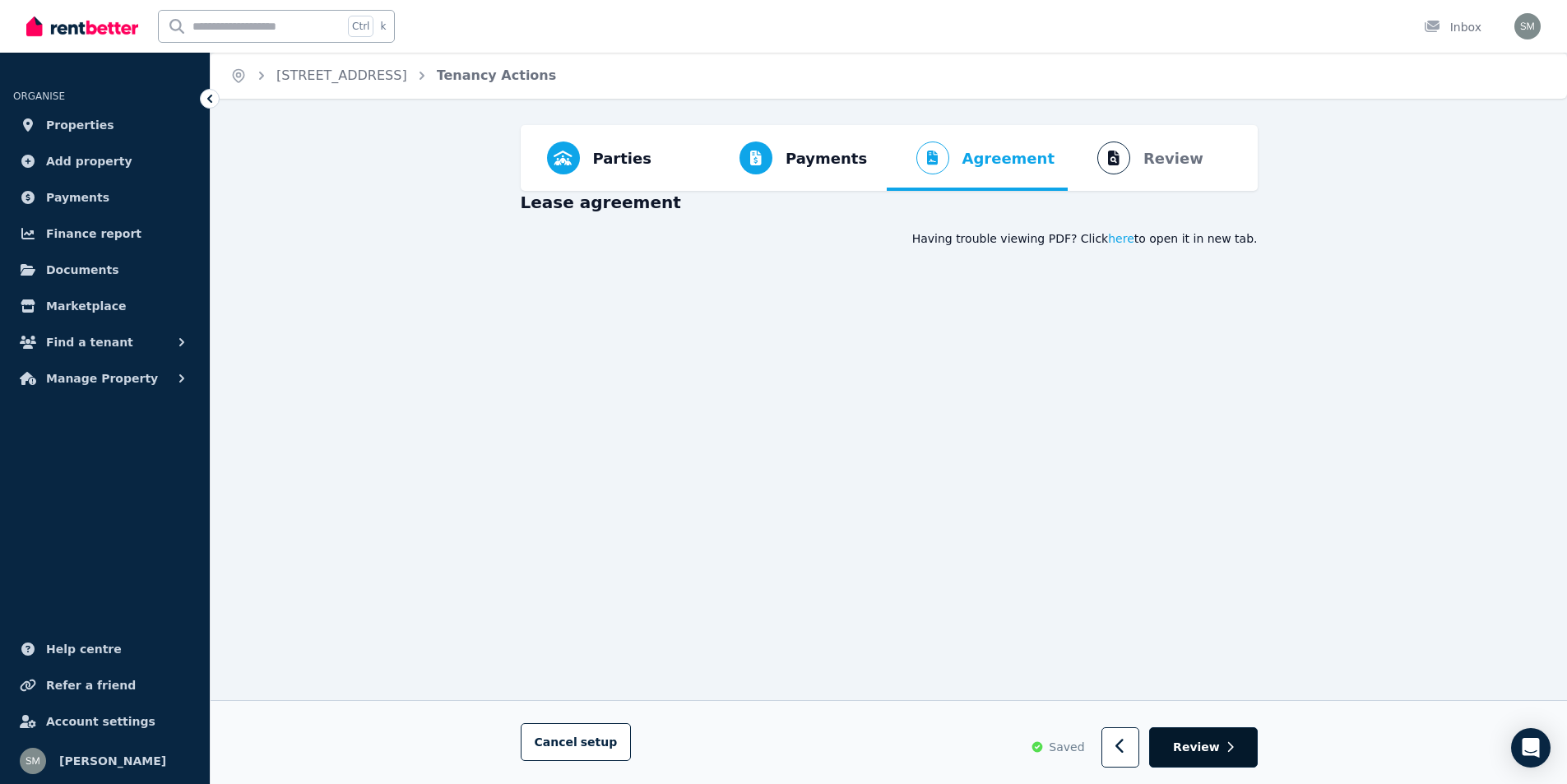
click at [1188, 745] on span "Review" at bounding box center [1197, 747] width 47 height 17
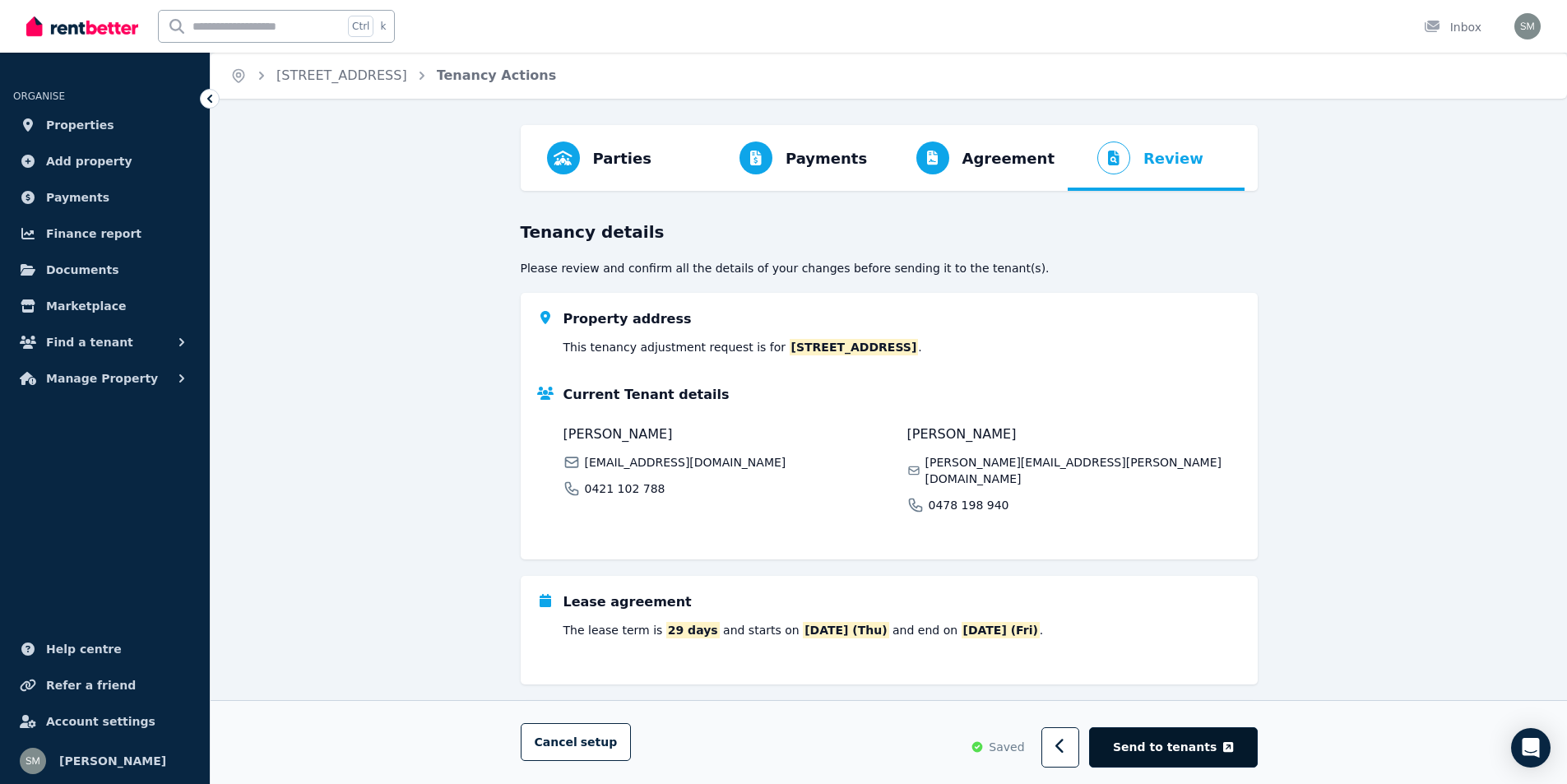
click at [1203, 747] on span "Send to tenants" at bounding box center [1165, 747] width 103 height 17
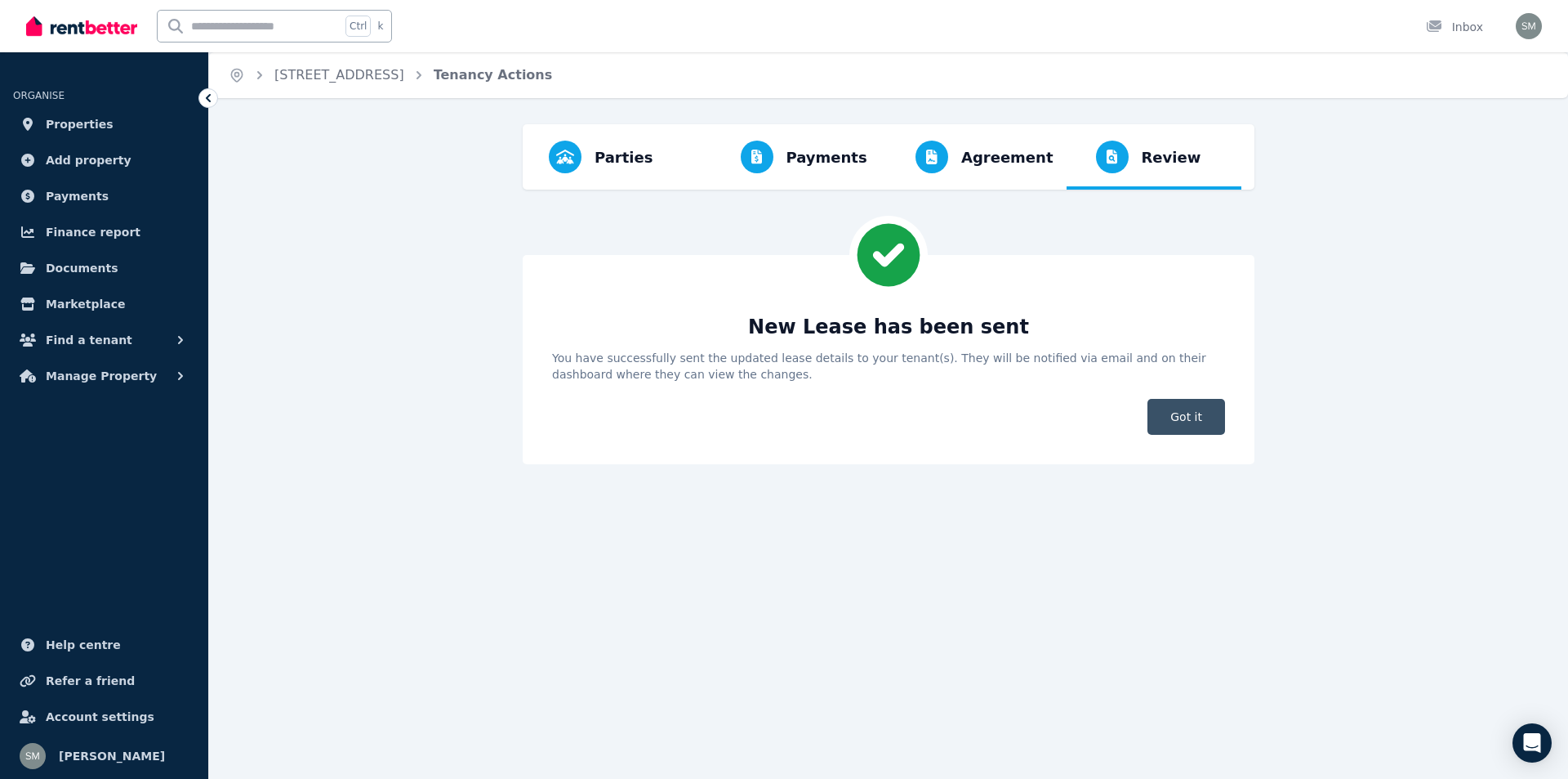
click at [1197, 424] on span "Got it" at bounding box center [1186, 416] width 77 height 36
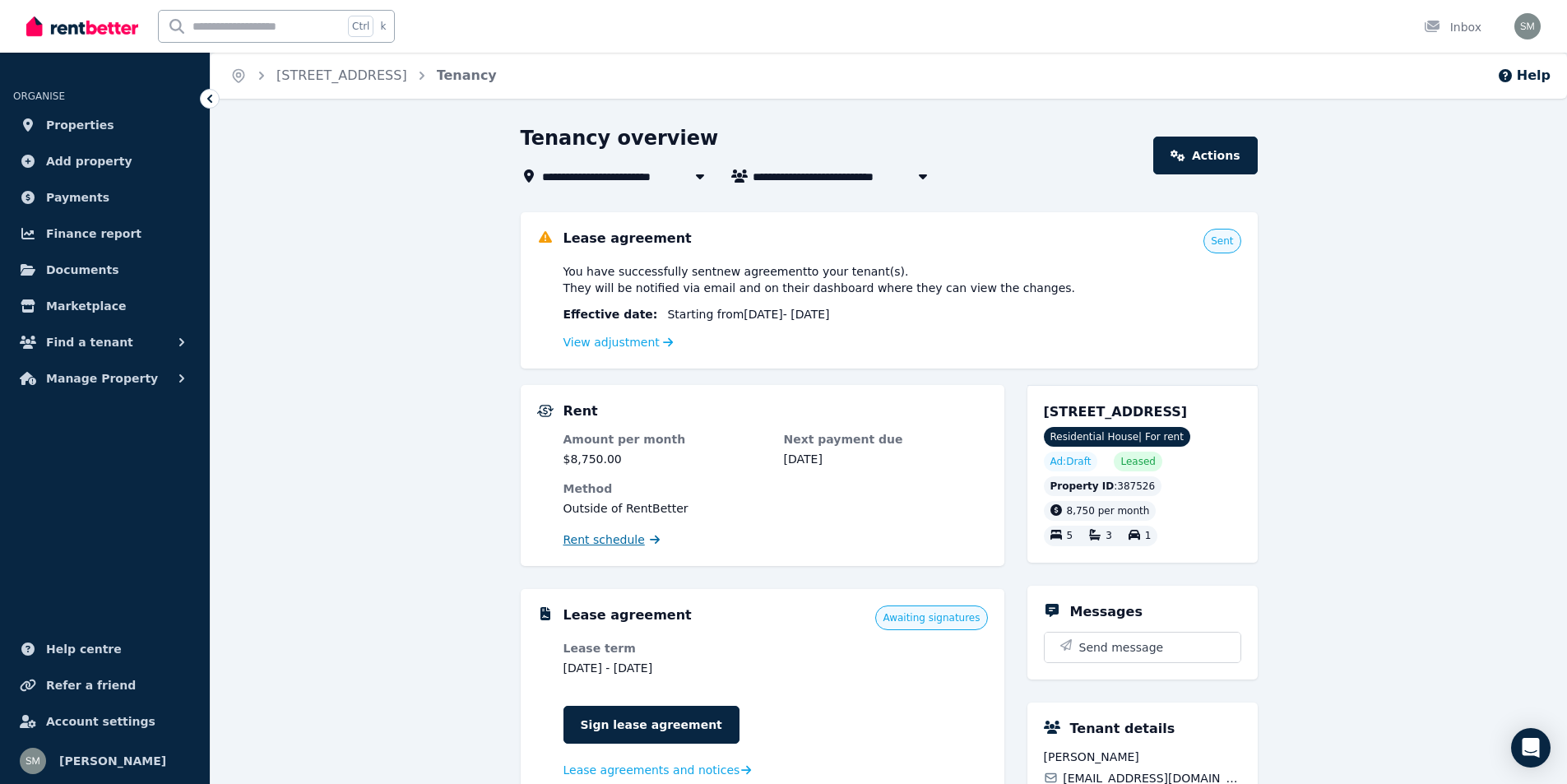
click at [650, 539] on icon at bounding box center [655, 539] width 10 height 11
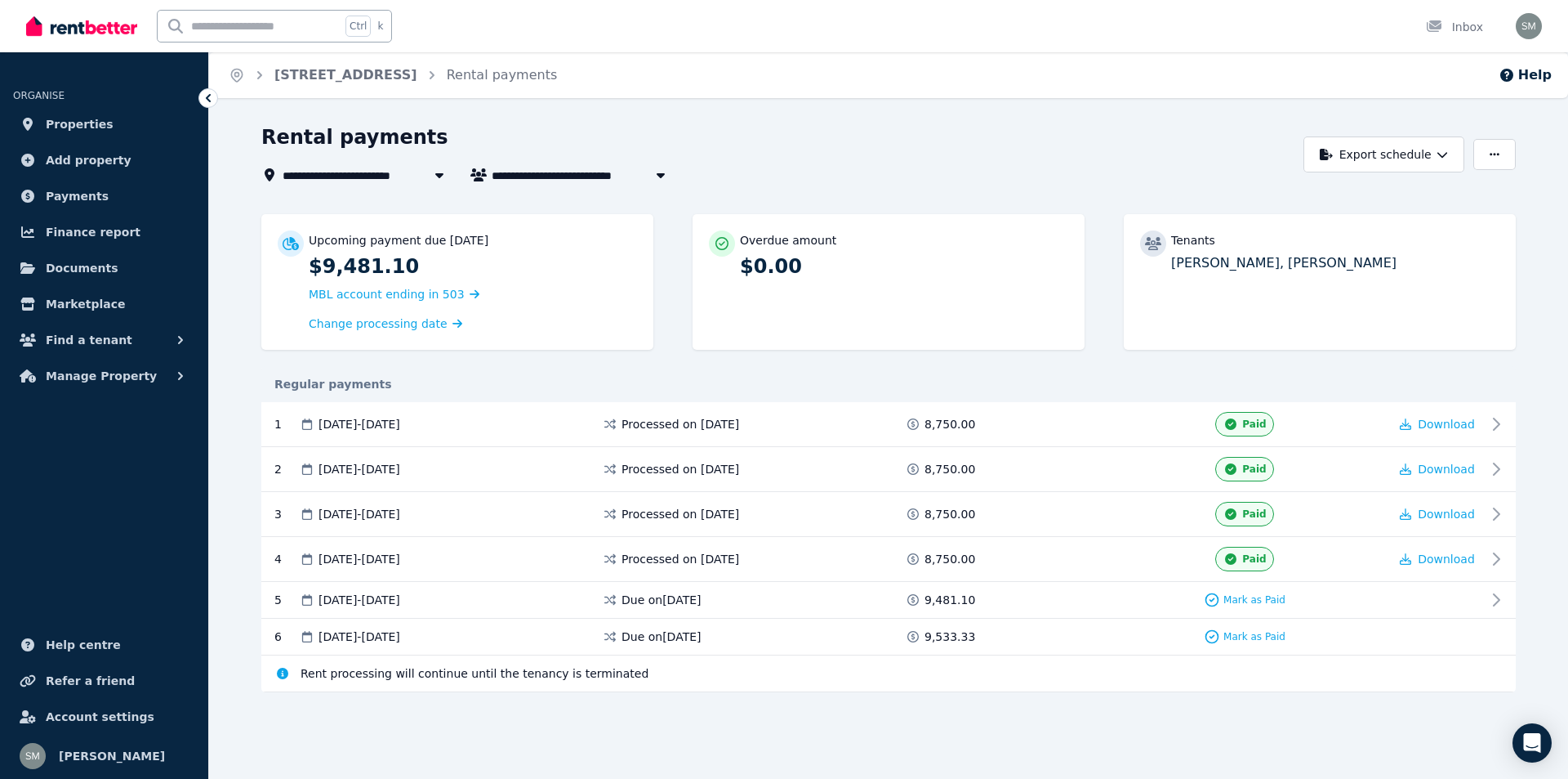
click at [212, 102] on icon at bounding box center [209, 98] width 17 height 17
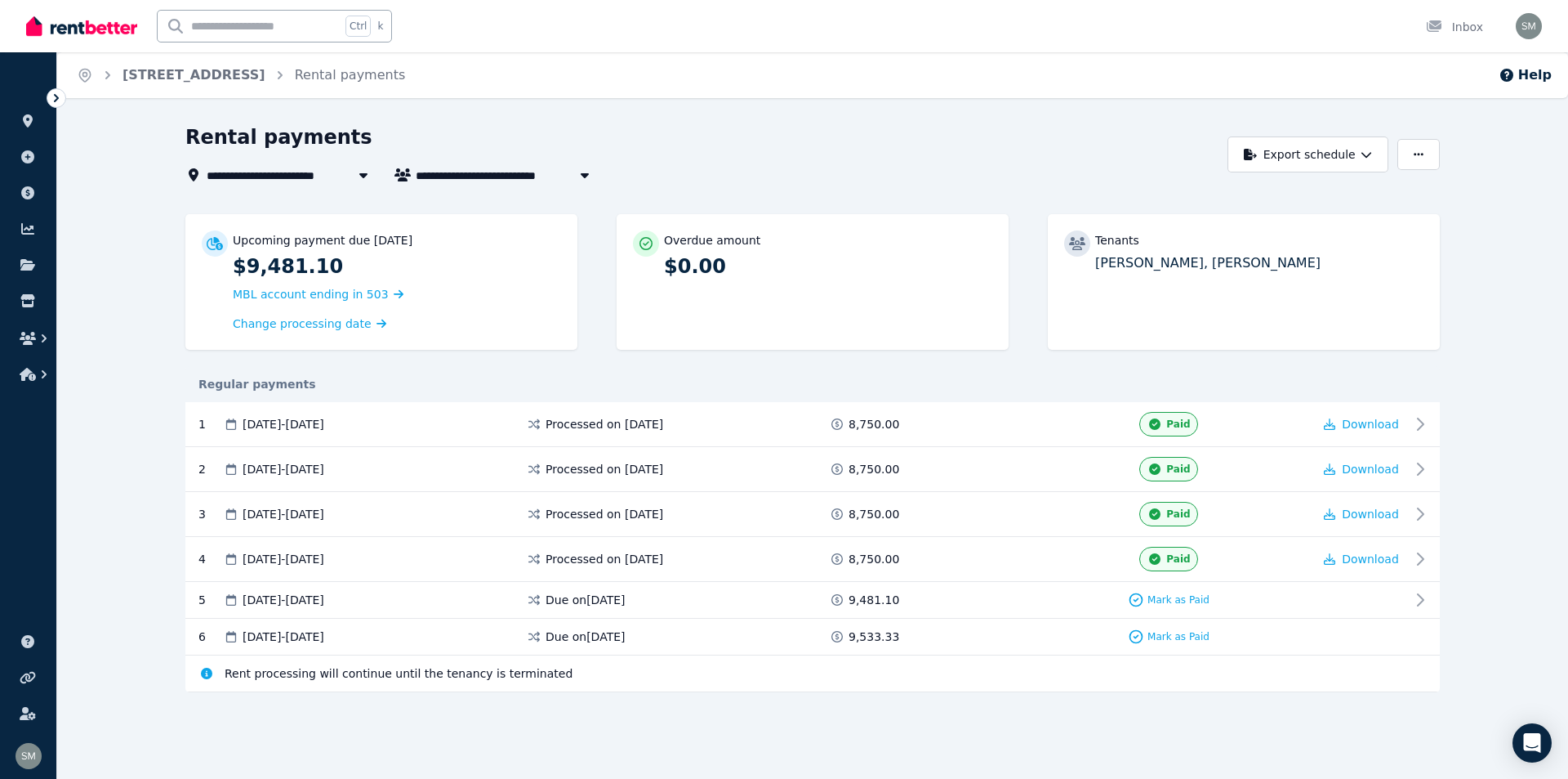
click at [108, 76] on icon "Breadcrumb" at bounding box center [107, 75] width 5 height 8
